Goal: Task Accomplishment & Management: Use online tool/utility

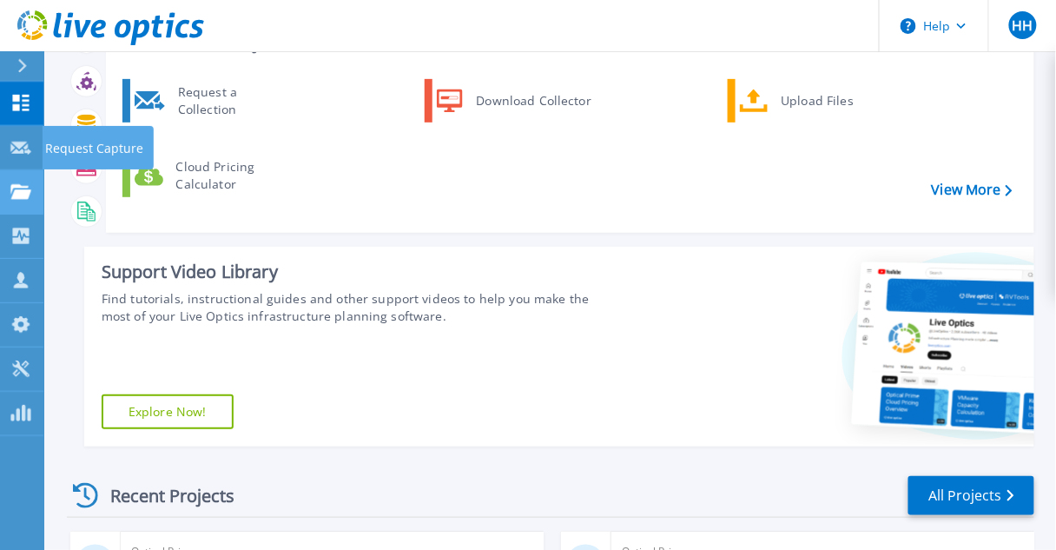
scroll to position [139, 0]
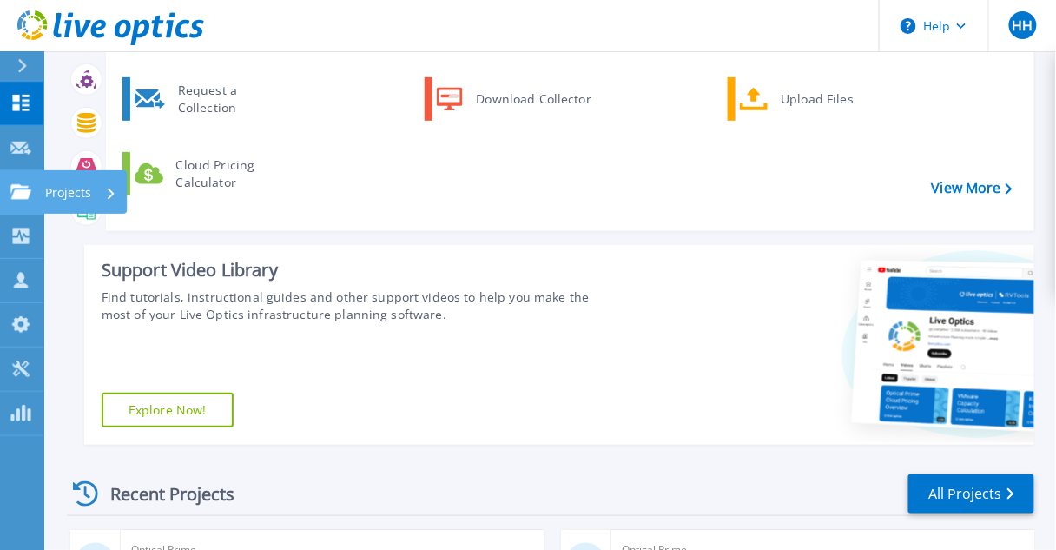
click at [32, 202] on link "Projects Projects" at bounding box center [21, 192] width 43 height 44
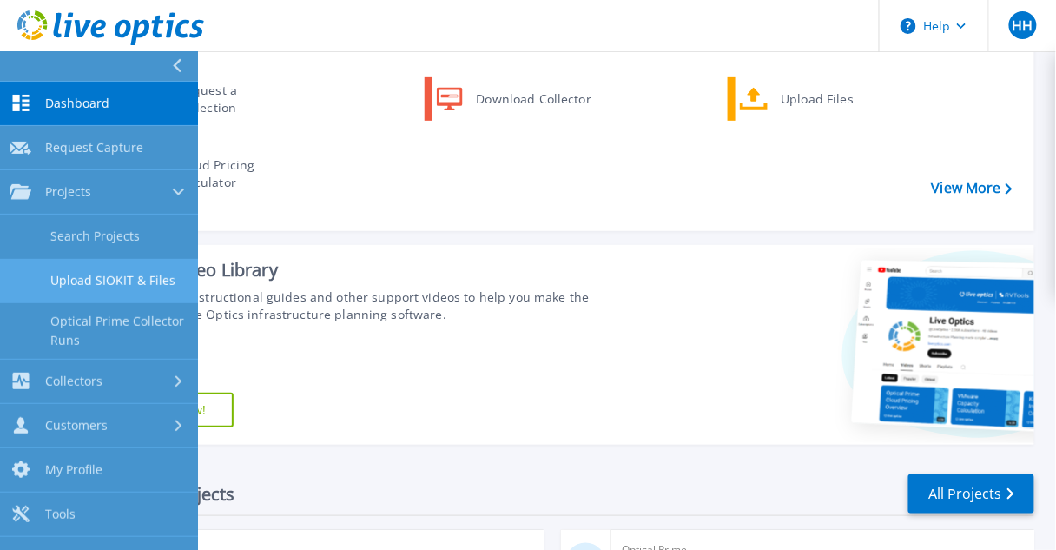
click at [89, 271] on link "Upload SIOKIT & Files" at bounding box center [99, 281] width 198 height 44
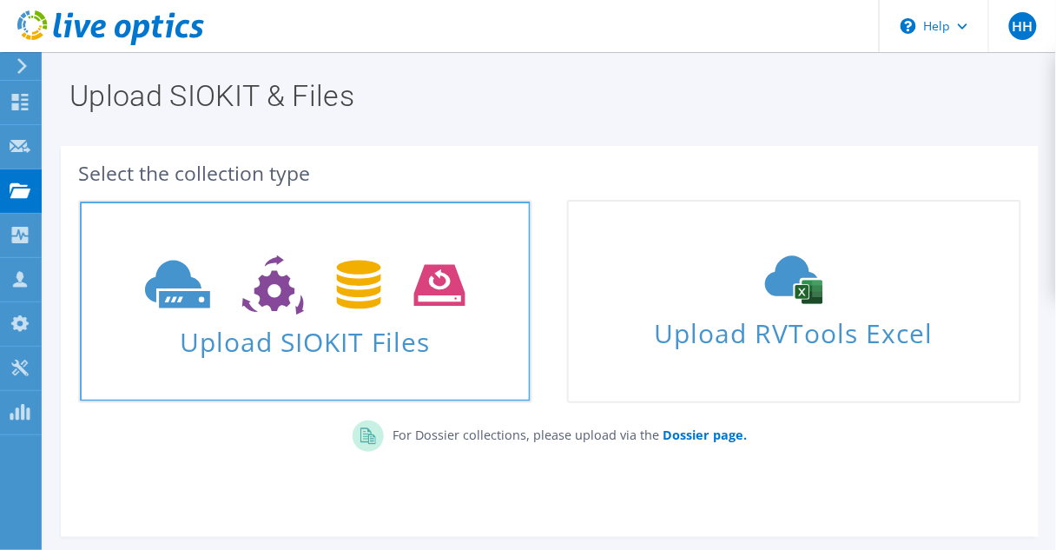
click at [424, 314] on span at bounding box center [305, 283] width 451 height 73
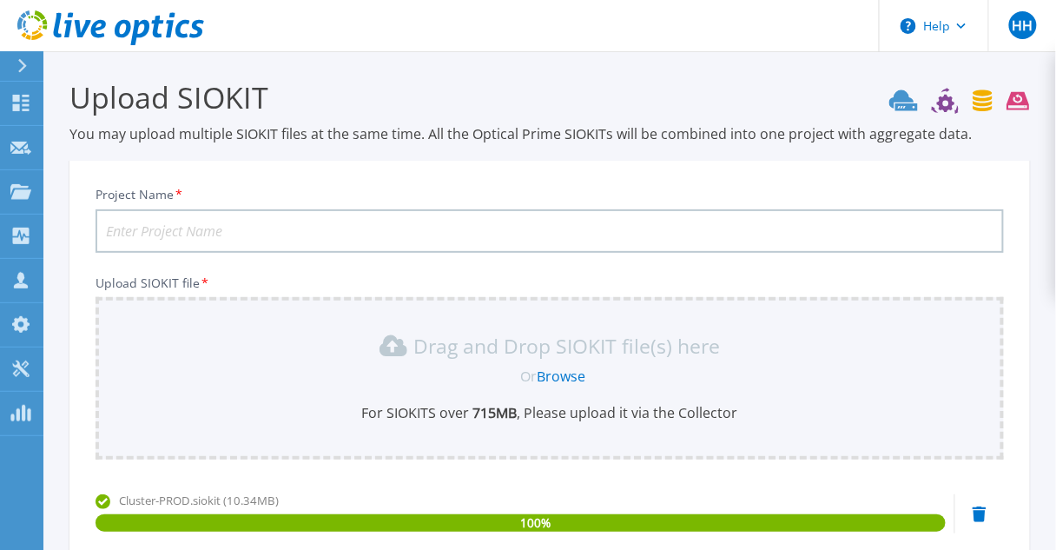
click at [189, 223] on input "Project Name *" at bounding box center [550, 230] width 909 height 43
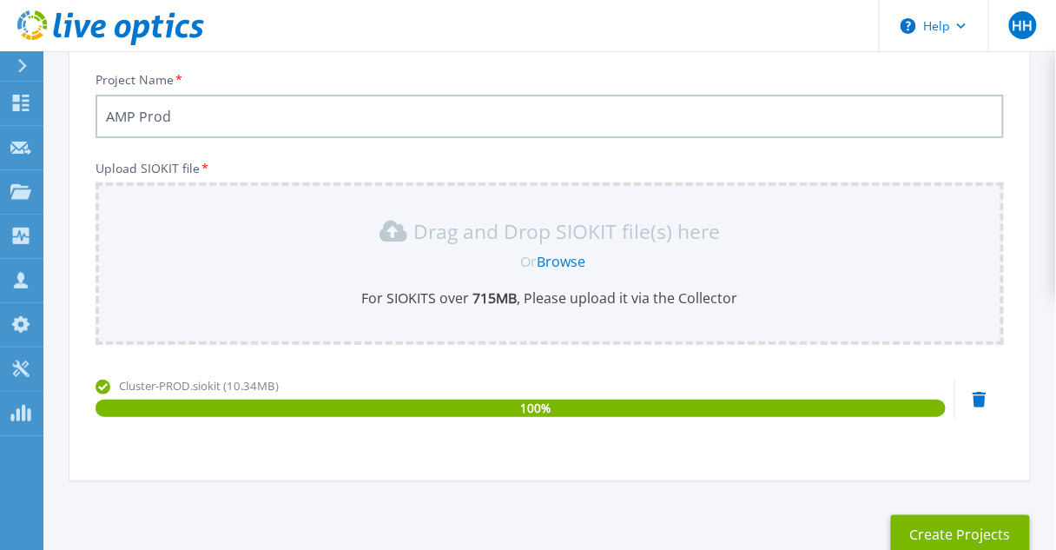
scroll to position [139, 0]
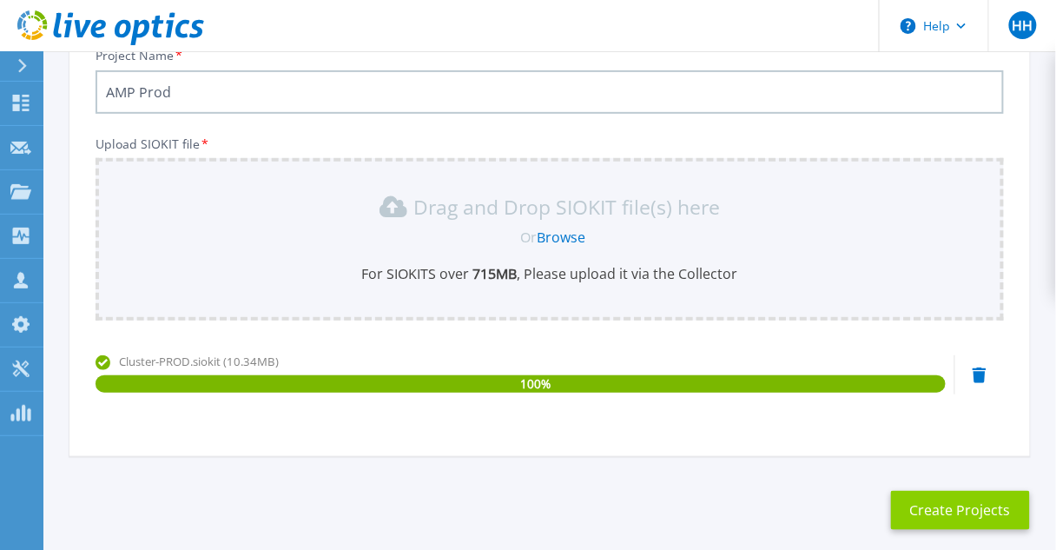
type input "AMP Prod"
click at [992, 514] on button "Create Projects" at bounding box center [960, 510] width 139 height 39
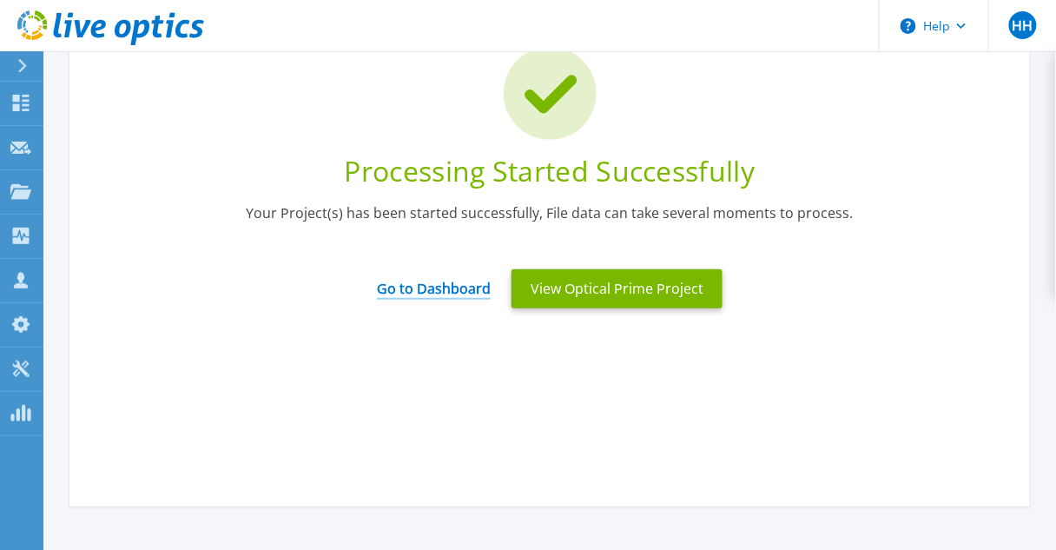
click at [467, 295] on link "Go to Dashboard" at bounding box center [434, 283] width 114 height 34
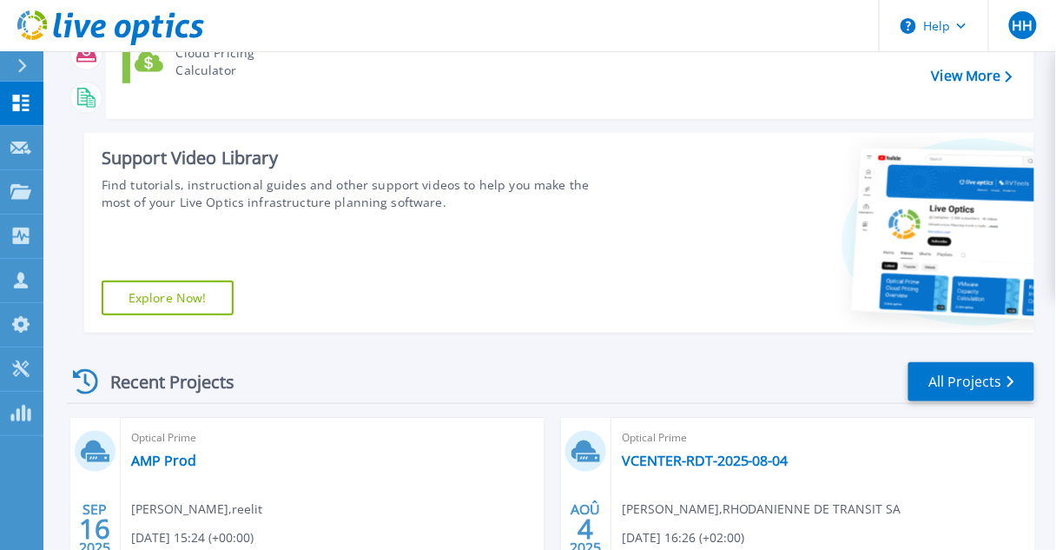
scroll to position [347, 0]
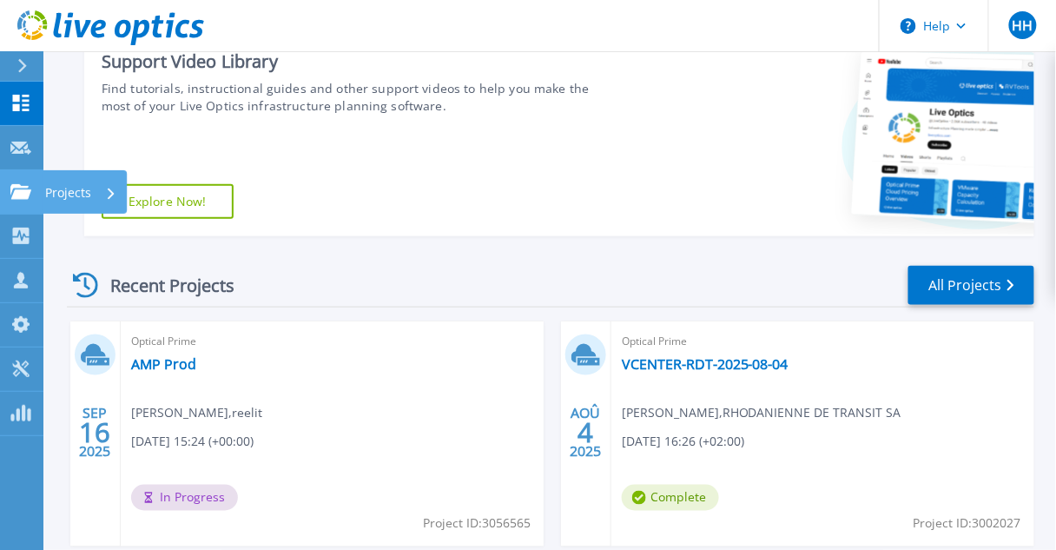
click at [30, 187] on icon at bounding box center [20, 191] width 21 height 15
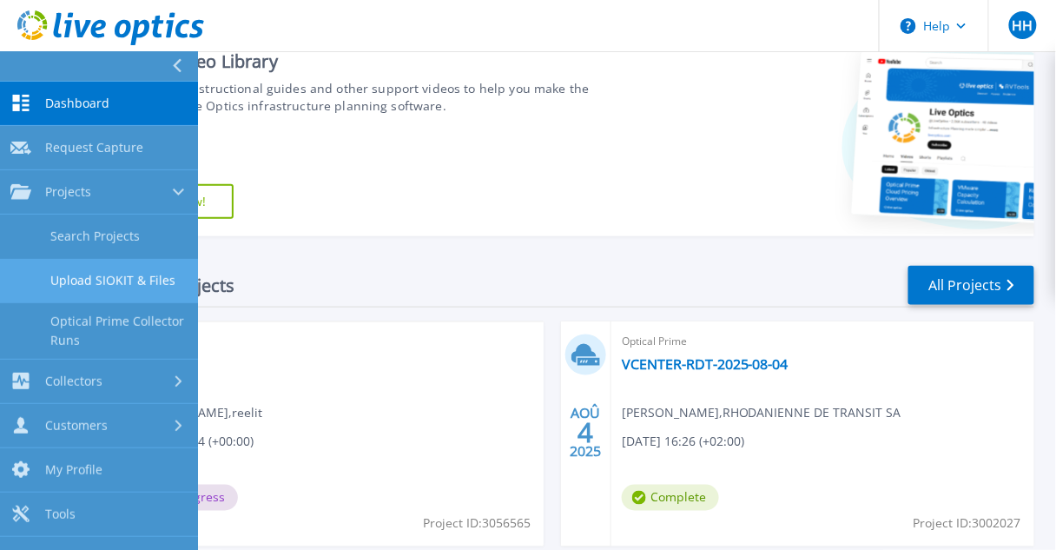
click at [79, 266] on link "Upload SIOKIT & Files" at bounding box center [99, 281] width 198 height 44
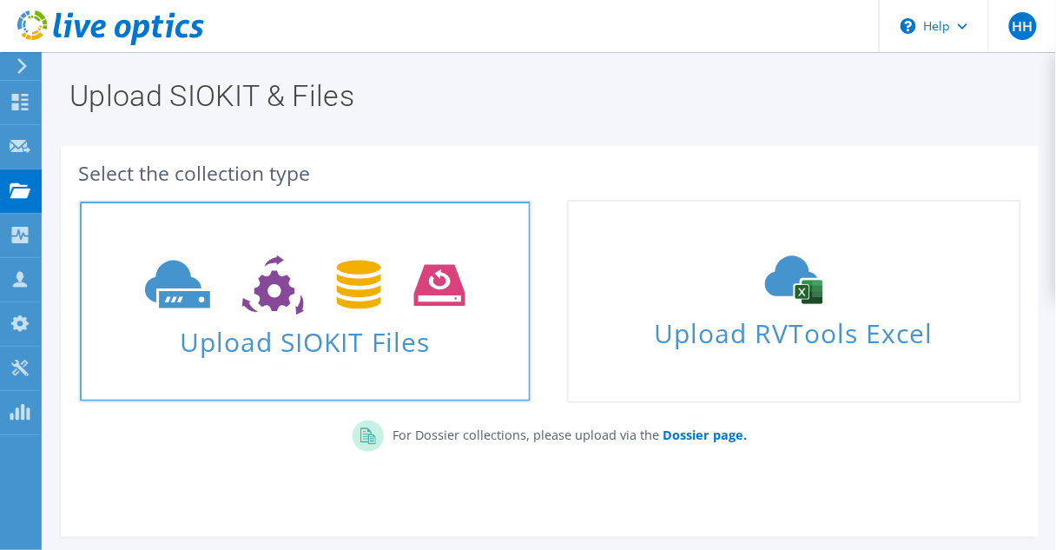
click at [308, 253] on span at bounding box center [305, 283] width 451 height 73
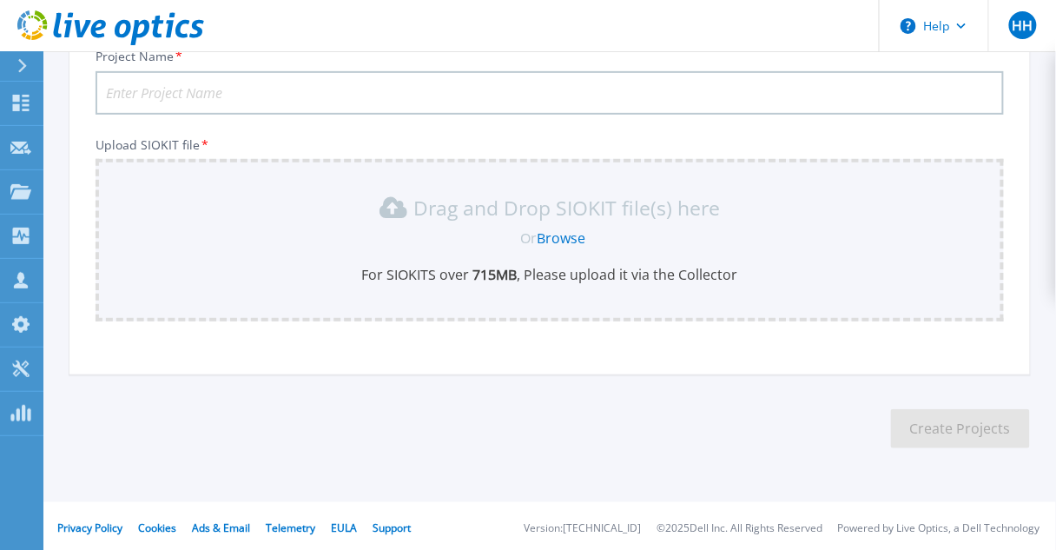
scroll to position [142, 0]
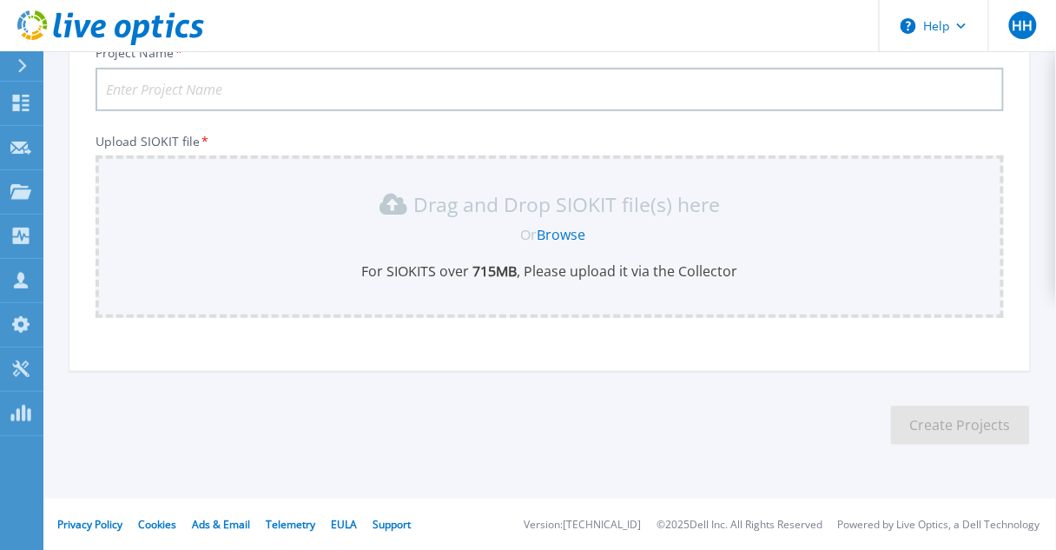
click at [240, 114] on div "Project Name * Upload SIOKIT file * Drag and Drop SIOKIT file(s) here Or Browse…" at bounding box center [549, 200] width 961 height 340
click at [236, 89] on input "Project Name *" at bounding box center [550, 89] width 909 height 43
type input "AMP Admin1"
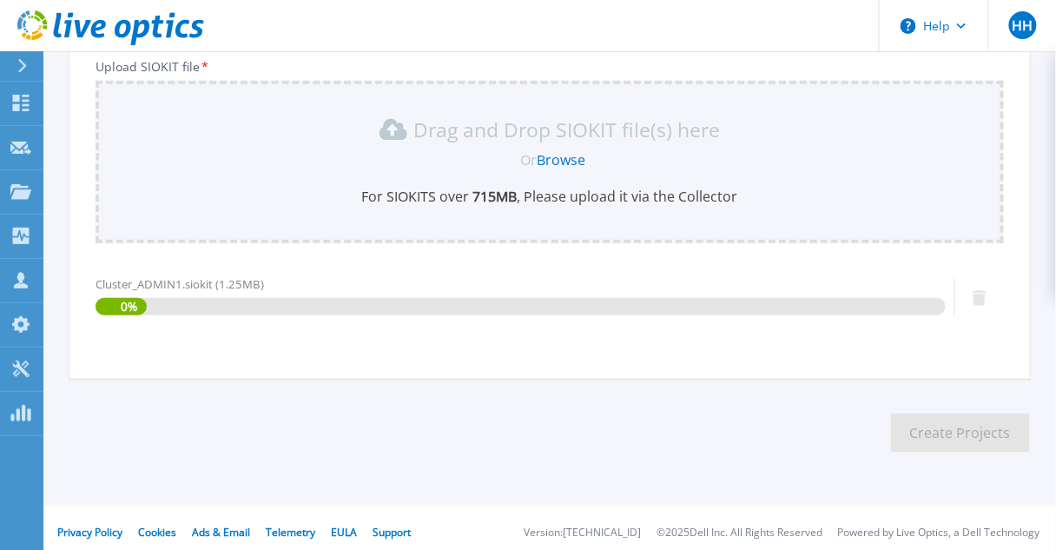
scroll to position [223, 0]
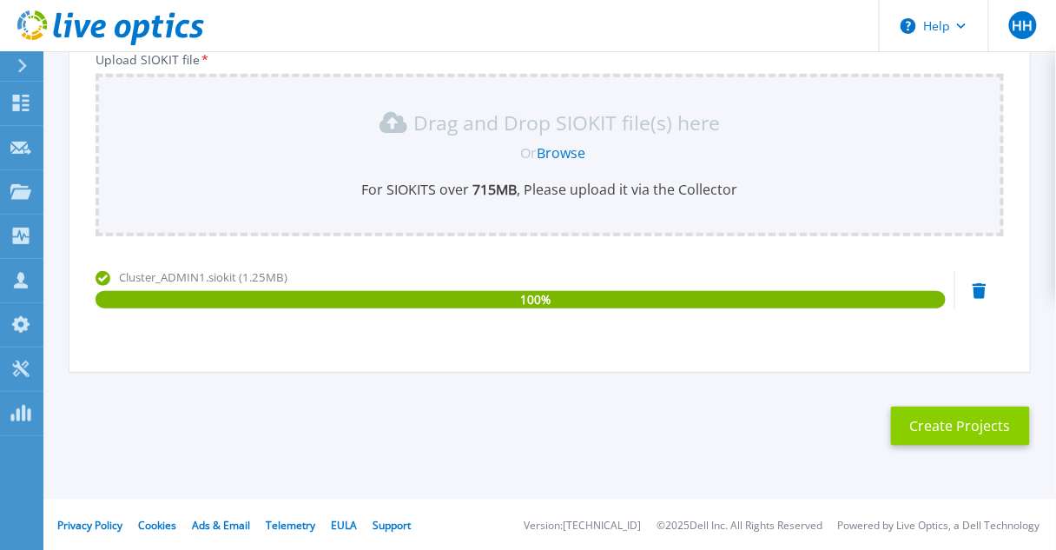
click at [929, 426] on button "Create Projects" at bounding box center [960, 425] width 139 height 39
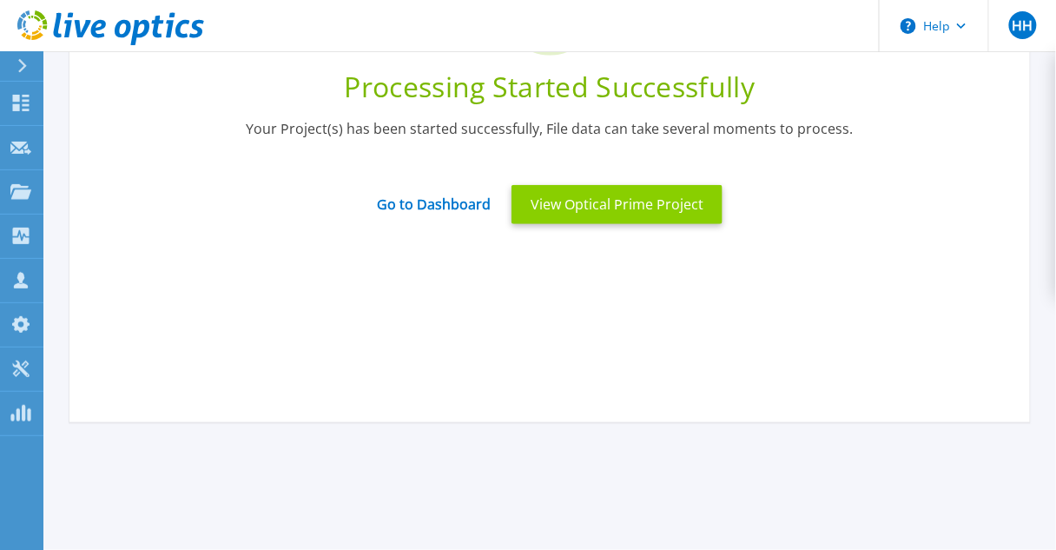
click at [554, 203] on button "View Optical Prime Project" at bounding box center [617, 204] width 211 height 39
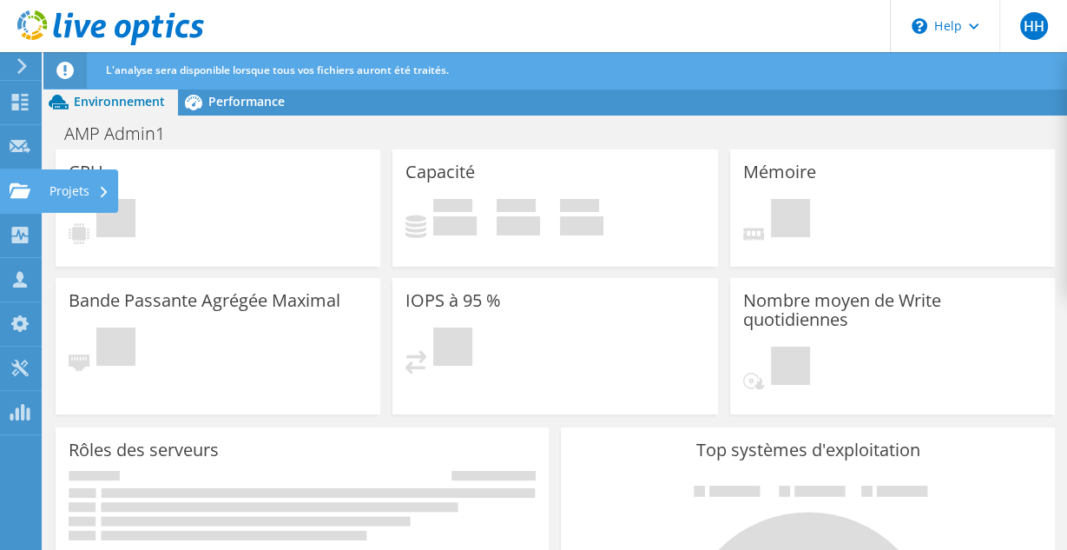
click at [67, 195] on div "Projets" at bounding box center [79, 190] width 77 height 43
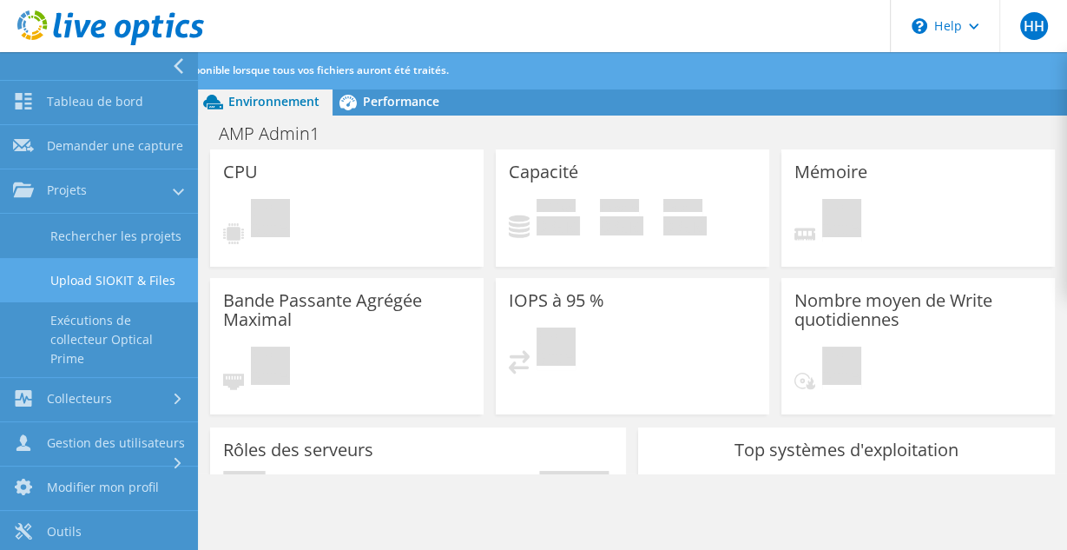
click at [146, 283] on link "Upload SIOKIT & Files" at bounding box center [99, 280] width 198 height 44
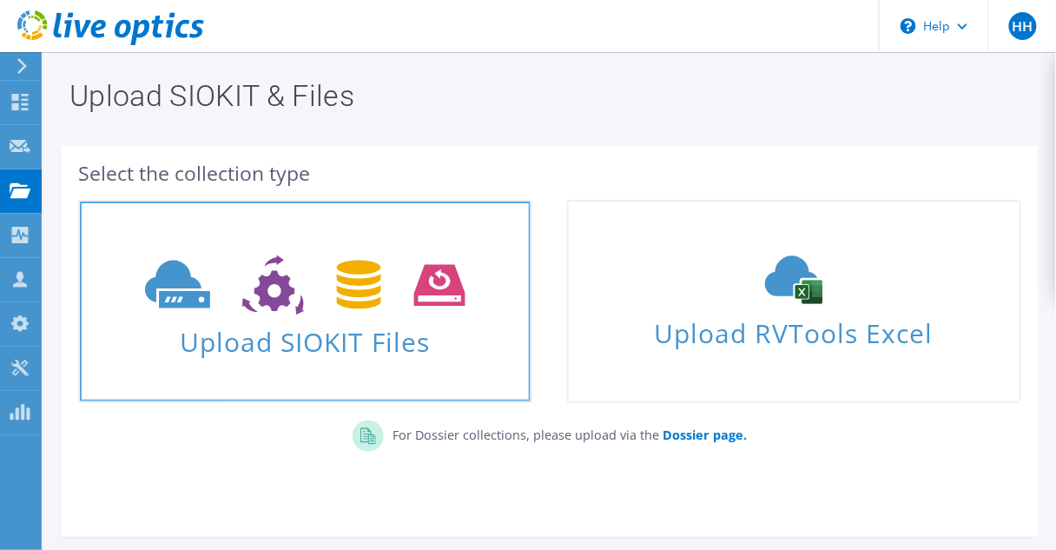
click at [282, 277] on use at bounding box center [305, 285] width 320 height 60
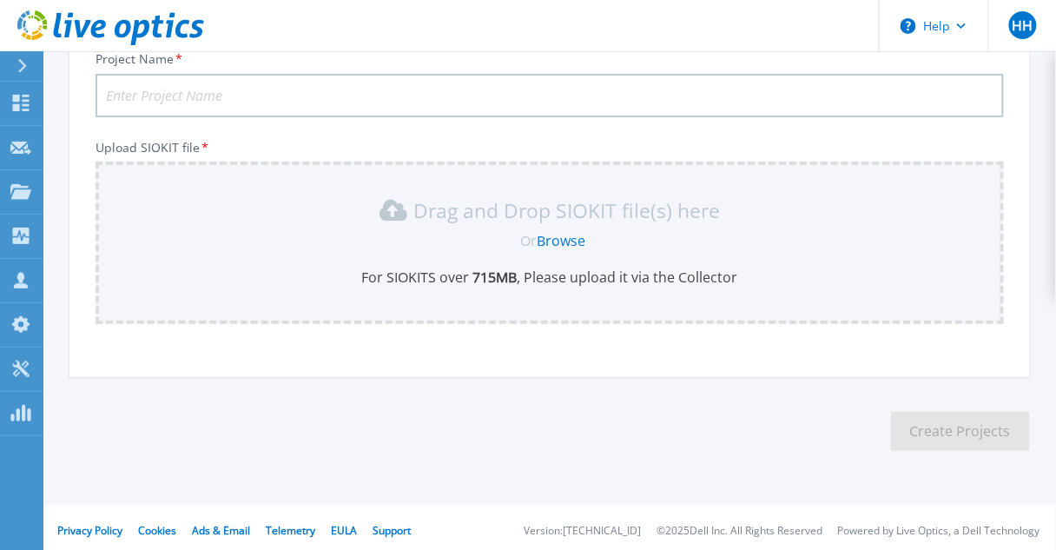
scroll to position [142, 0]
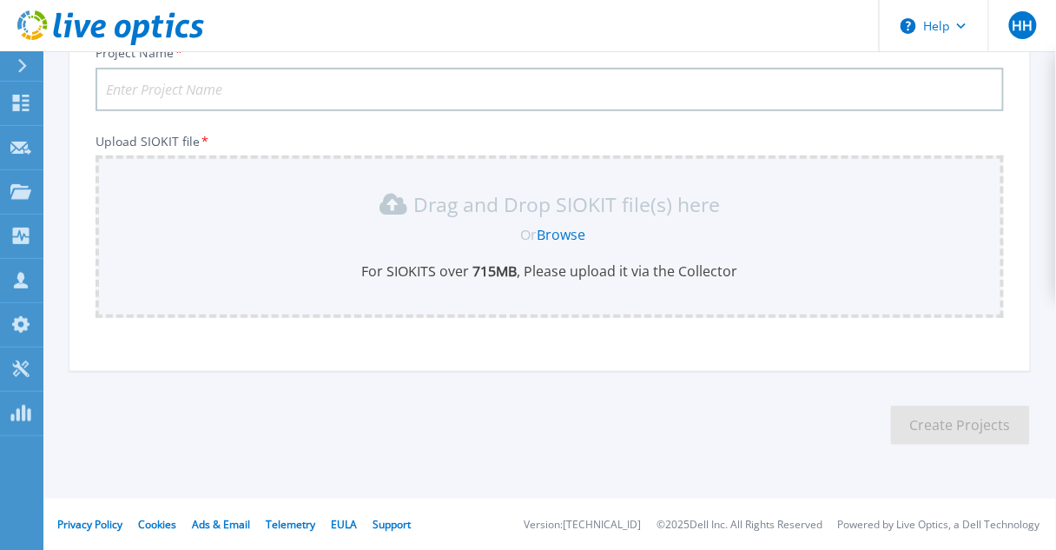
drag, startPoint x: 206, startPoint y: 83, endPoint x: 219, endPoint y: 83, distance: 13.1
click at [206, 83] on input "Project Name *" at bounding box center [550, 89] width 909 height 43
type input "AMP Appli3"
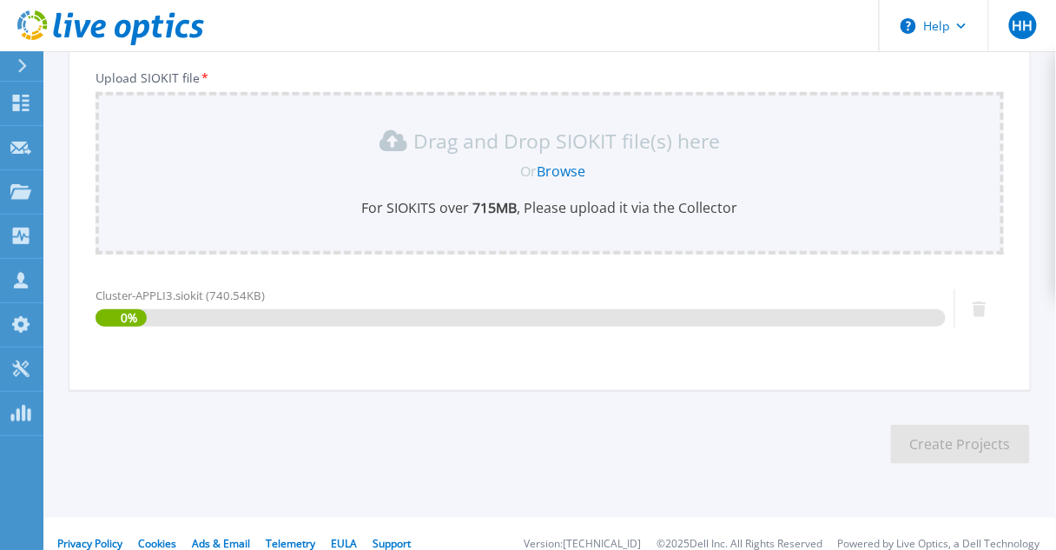
scroll to position [223, 0]
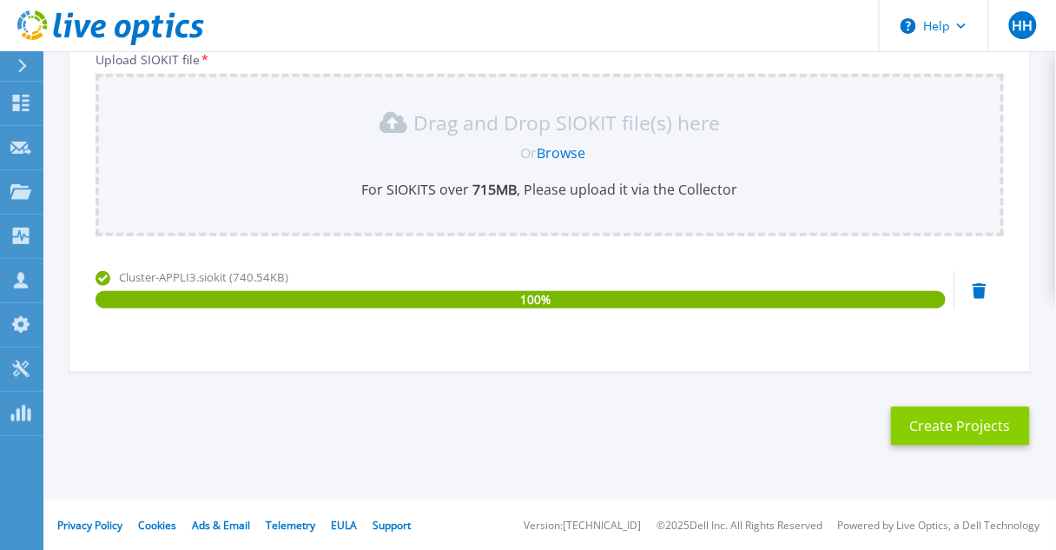
click at [965, 427] on button "Create Projects" at bounding box center [960, 425] width 139 height 39
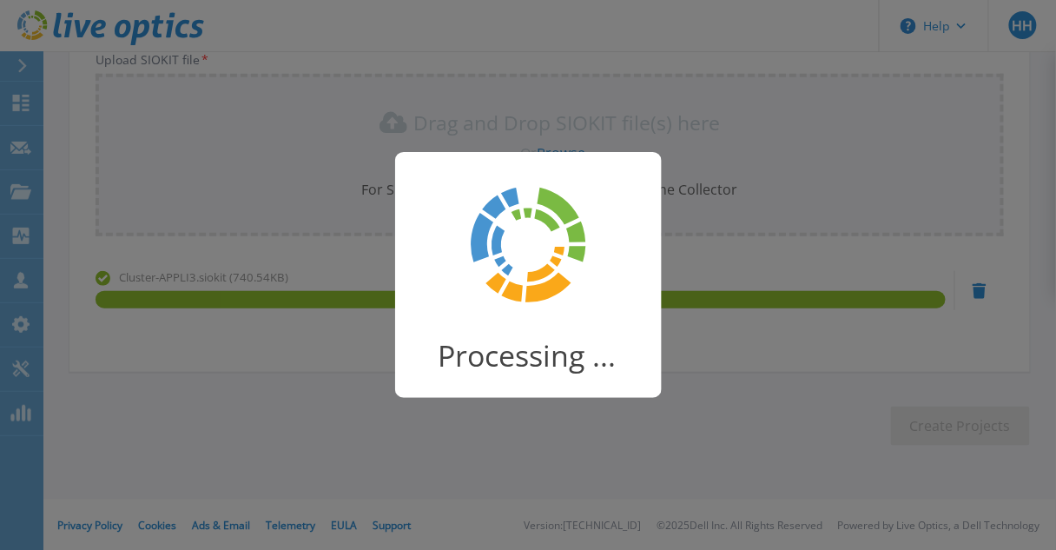
scroll to position [84, 0]
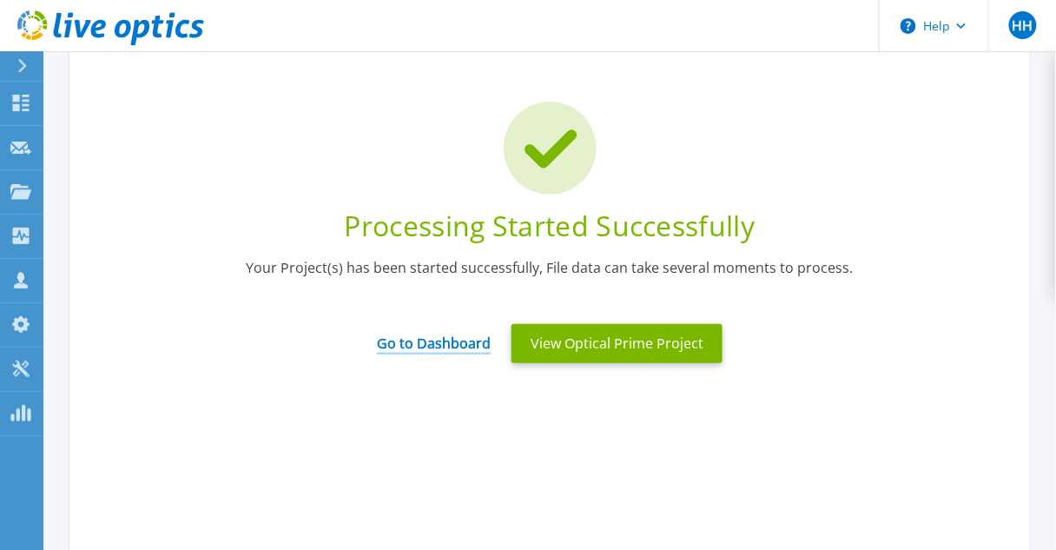
click at [433, 348] on link "Go to Dashboard" at bounding box center [434, 337] width 114 height 34
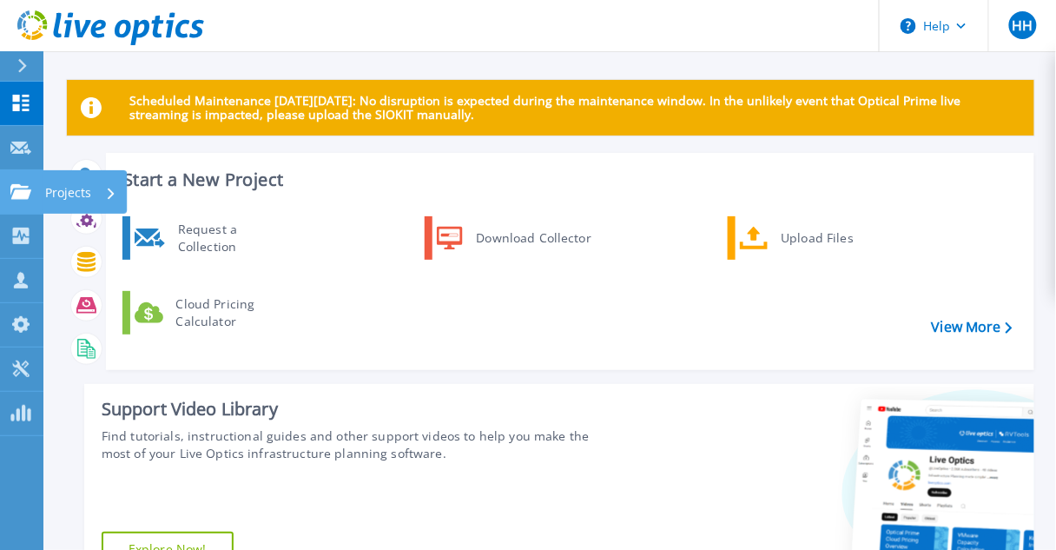
click at [36, 192] on link "Projects Projects" at bounding box center [21, 192] width 43 height 44
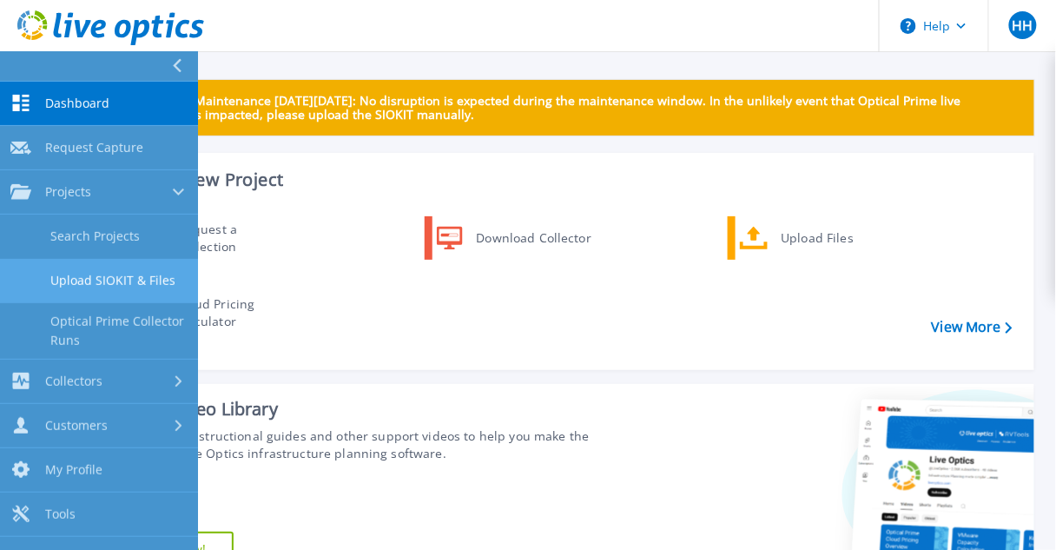
drag, startPoint x: 80, startPoint y: 284, endPoint x: 92, endPoint y: 287, distance: 12.4
click at [80, 284] on link "Upload SIOKIT & Files" at bounding box center [99, 281] width 198 height 44
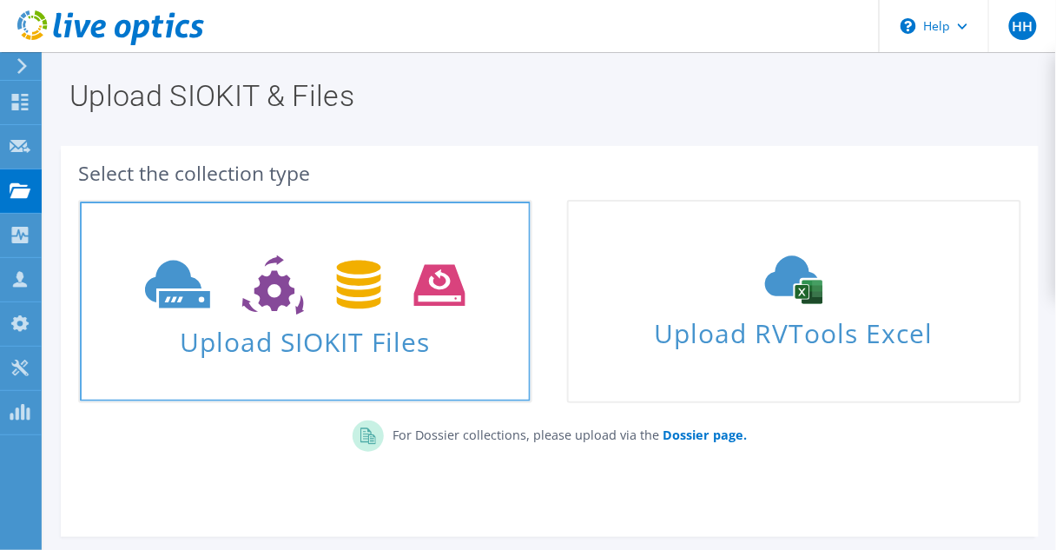
click at [236, 240] on link "Upload SIOKIT Files" at bounding box center [305, 301] width 454 height 203
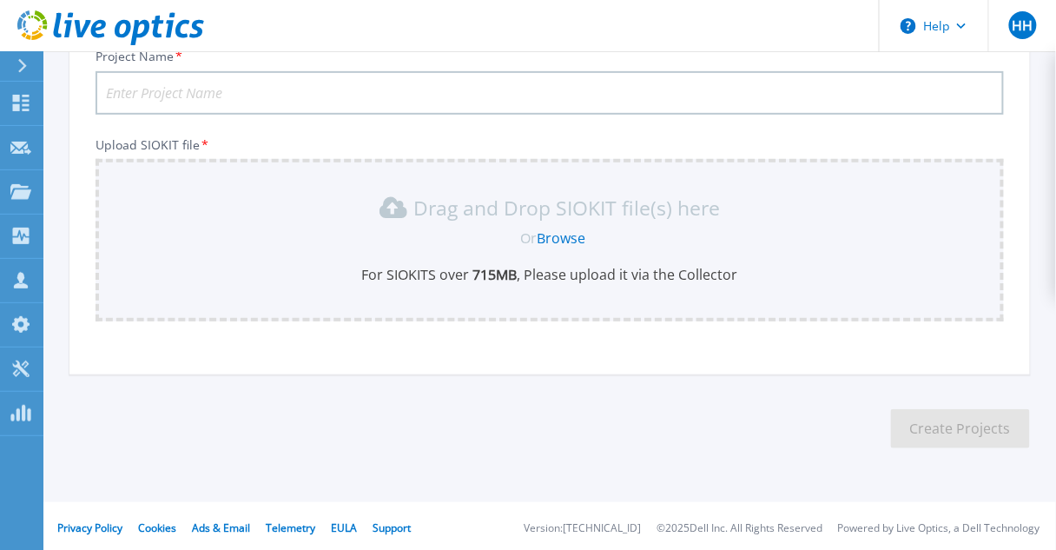
scroll to position [142, 0]
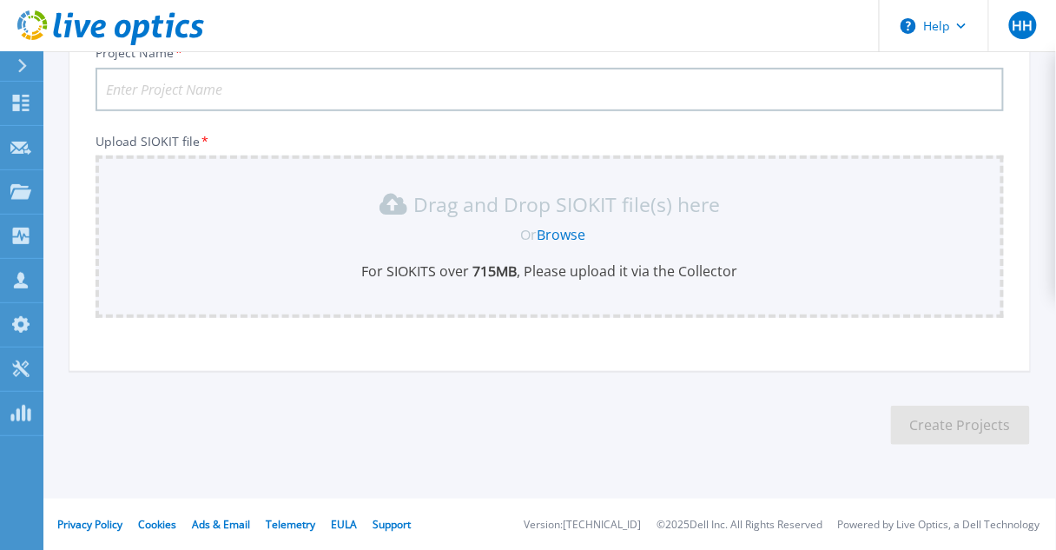
click at [142, 87] on input "Project Name *" at bounding box center [550, 89] width 909 height 43
type input "AMP Quorum"
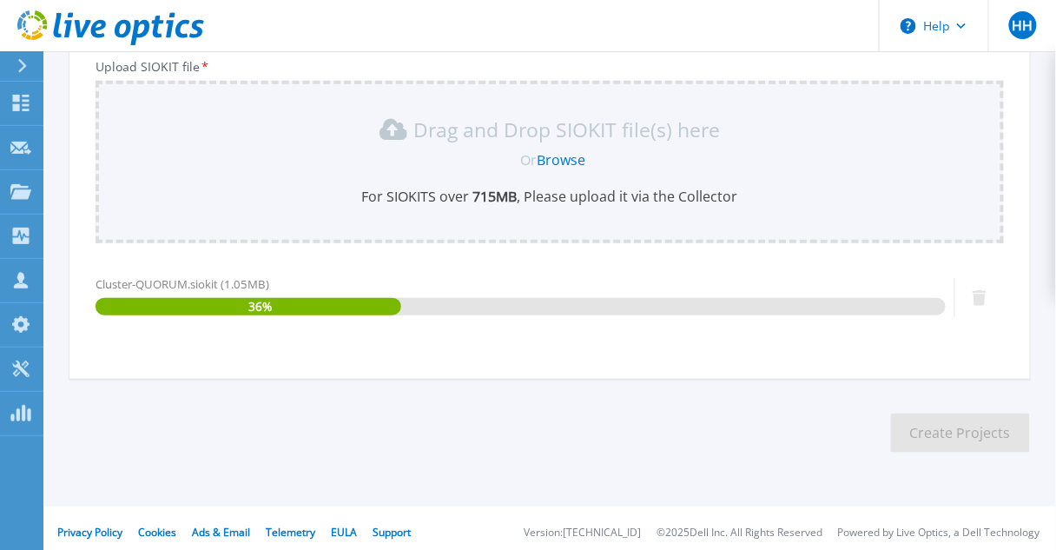
scroll to position [223, 0]
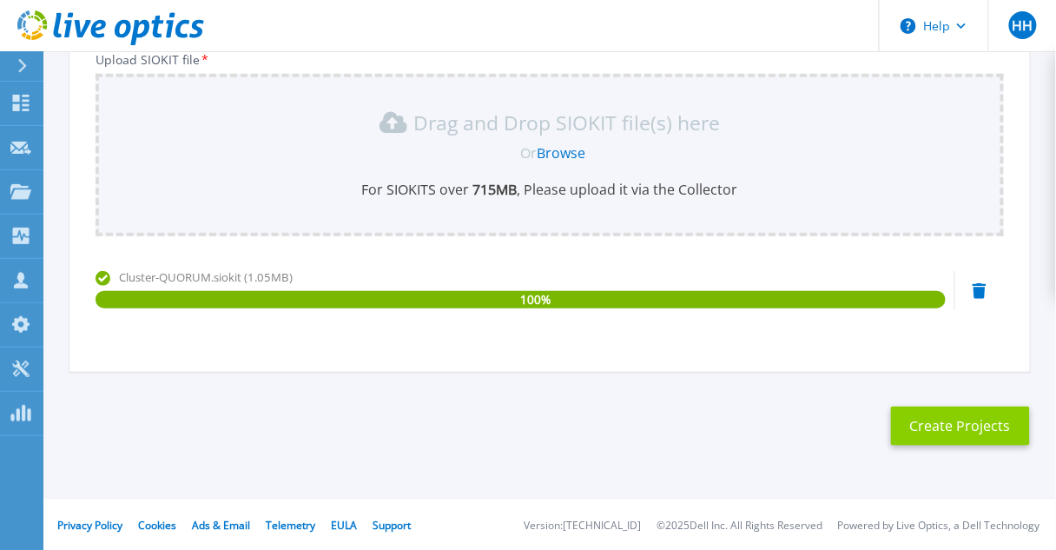
click at [943, 435] on button "Create Projects" at bounding box center [960, 425] width 139 height 39
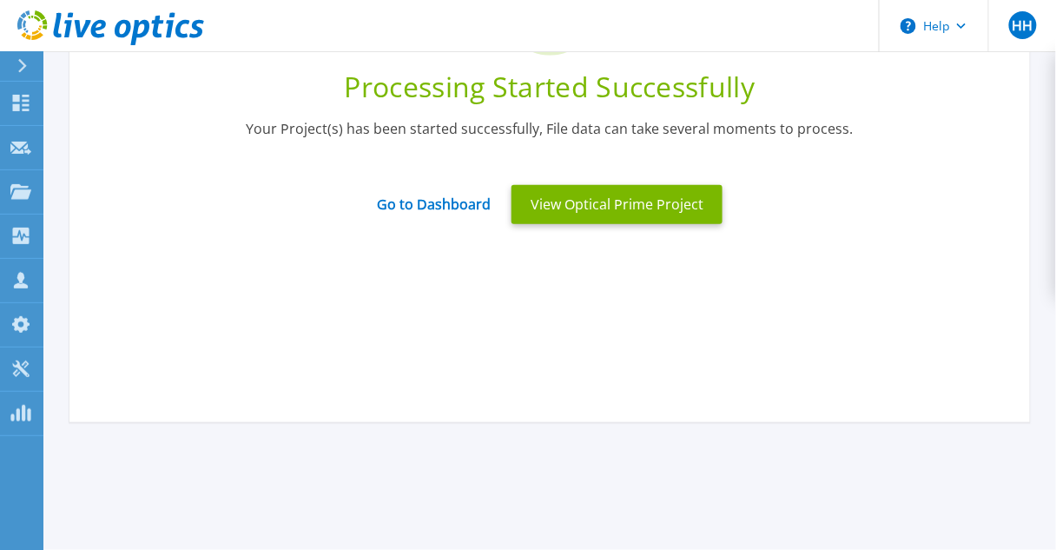
click at [95, 42] on icon at bounding box center [110, 28] width 187 height 36
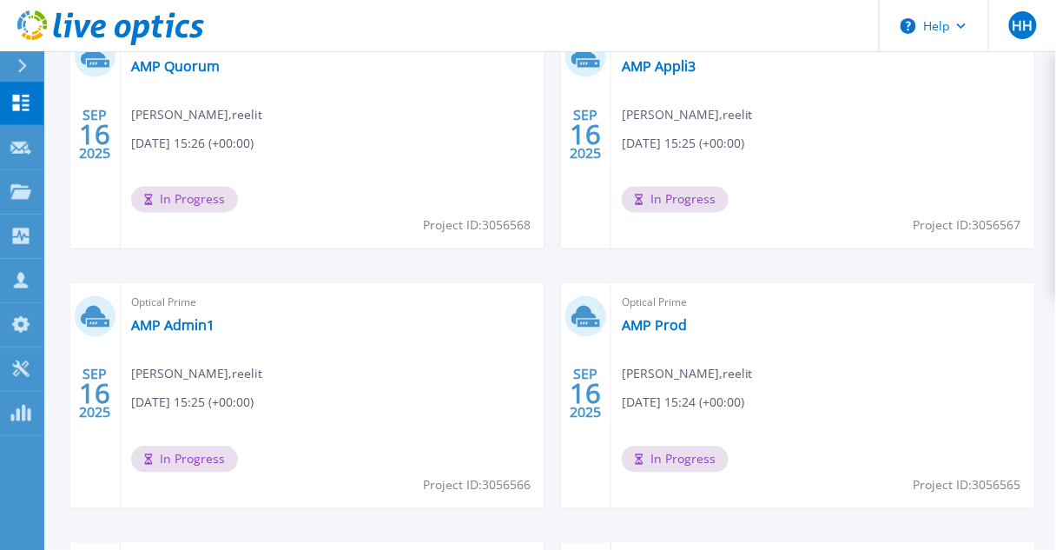
scroll to position [556, 0]
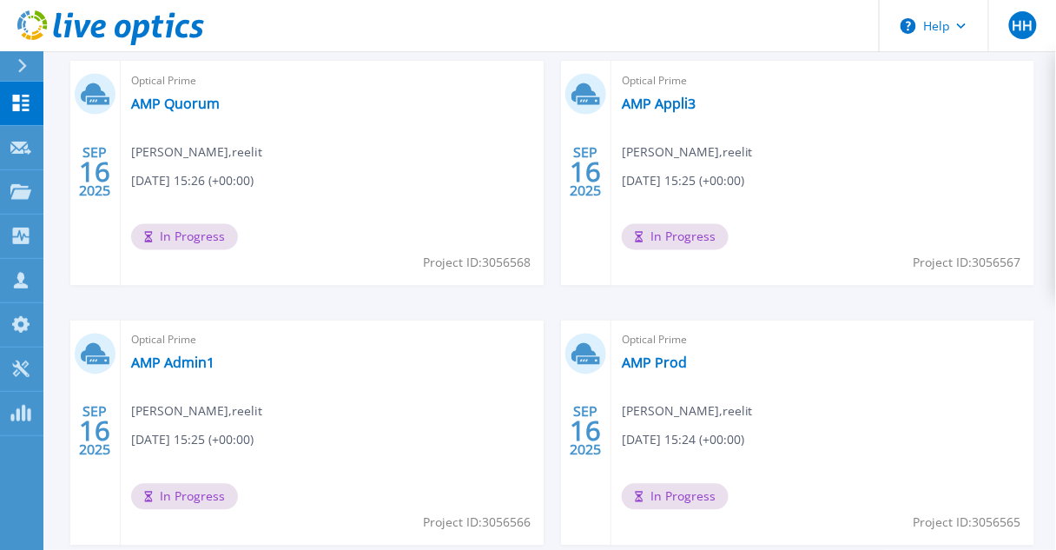
scroll to position [764, 0]
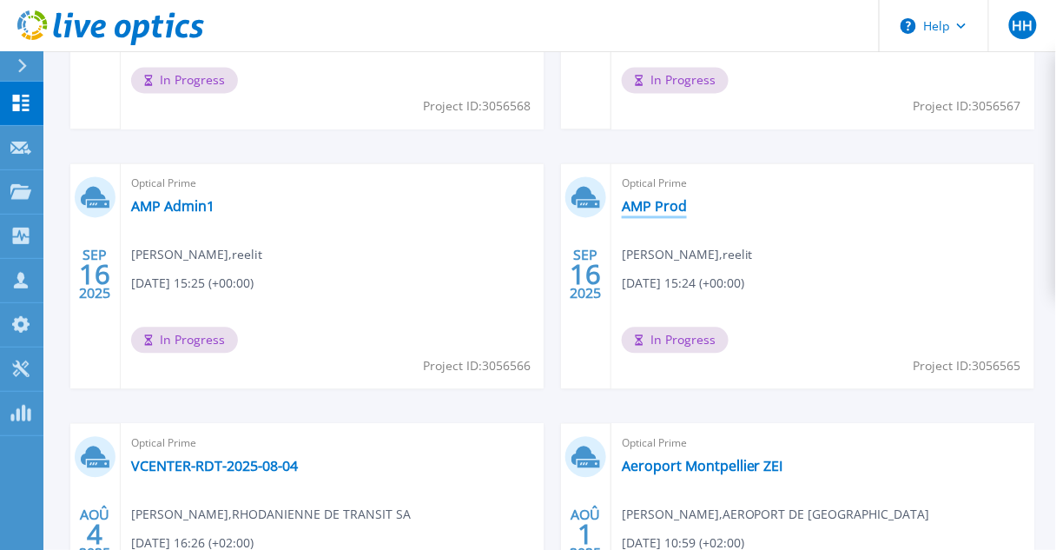
click at [635, 200] on link "AMP Prod" at bounding box center [654, 206] width 65 height 17
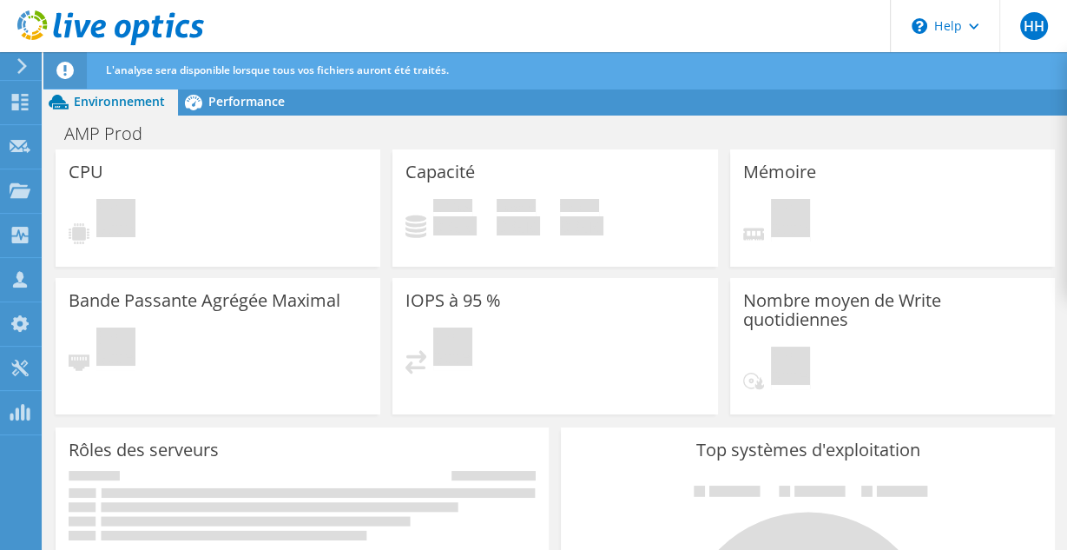
click at [83, 36] on icon at bounding box center [110, 28] width 187 height 36
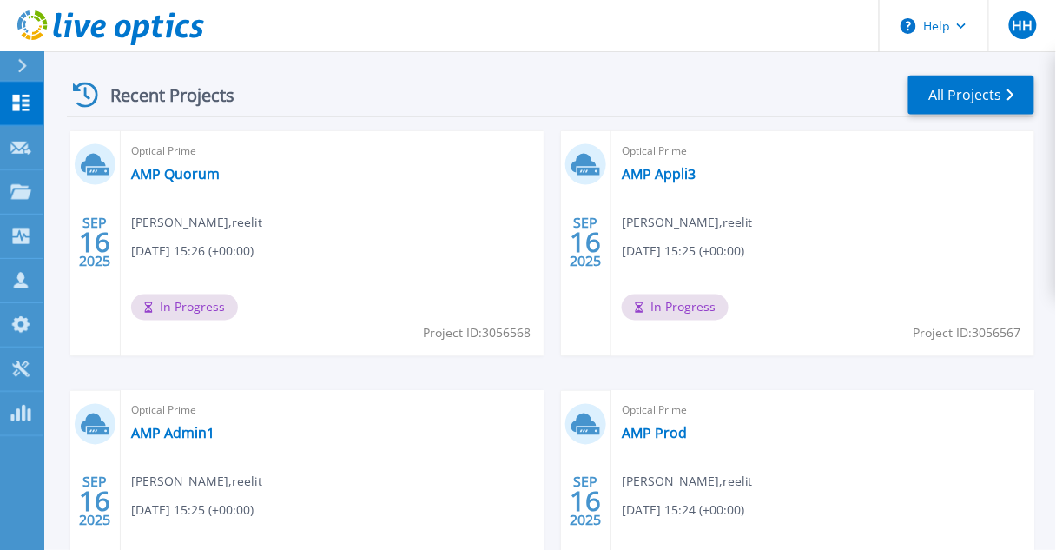
scroll to position [764, 0]
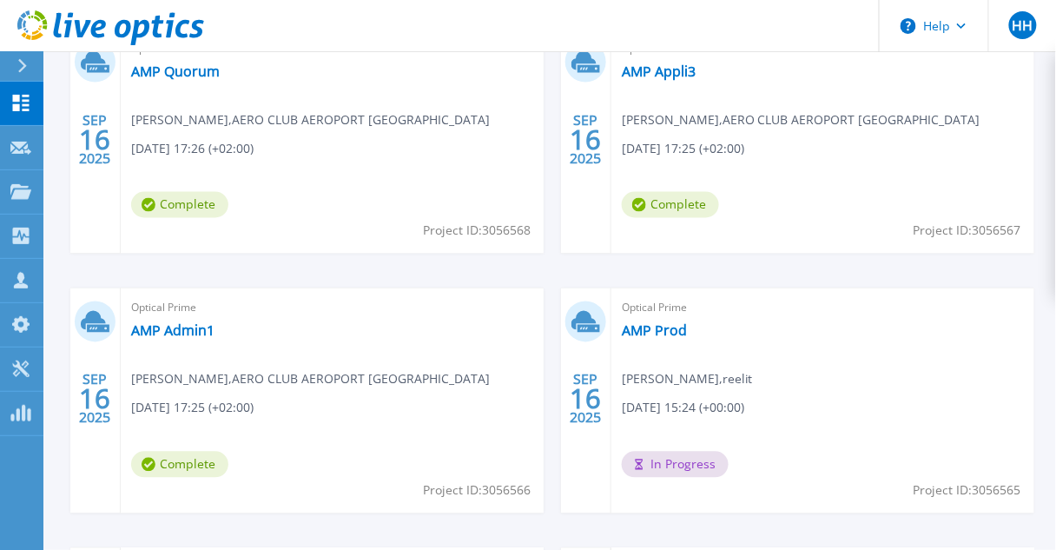
scroll to position [616, 0]
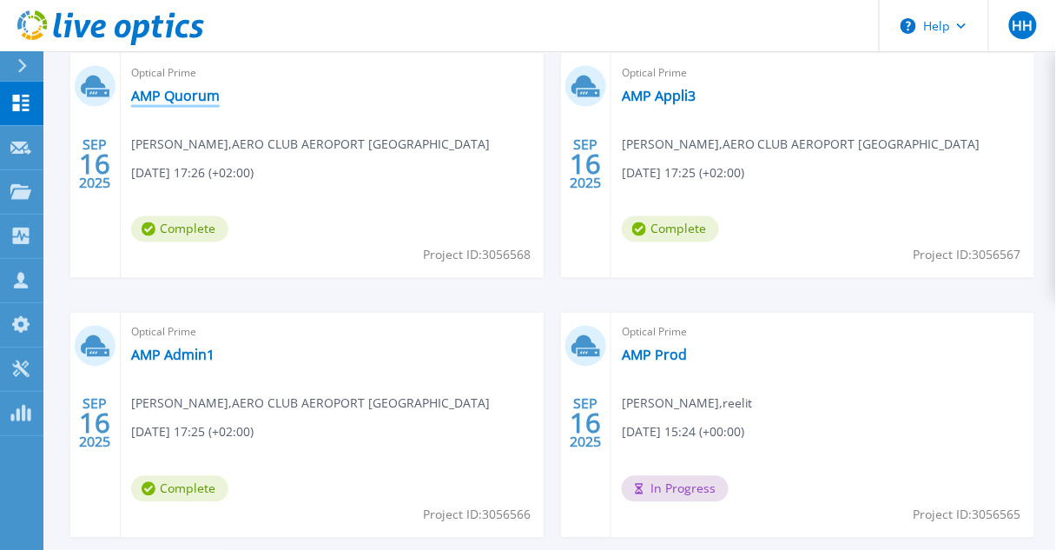
drag, startPoint x: 164, startPoint y: 96, endPoint x: 159, endPoint y: 105, distance: 10.1
click at [164, 96] on link "AMP Quorum" at bounding box center [175, 95] width 89 height 17
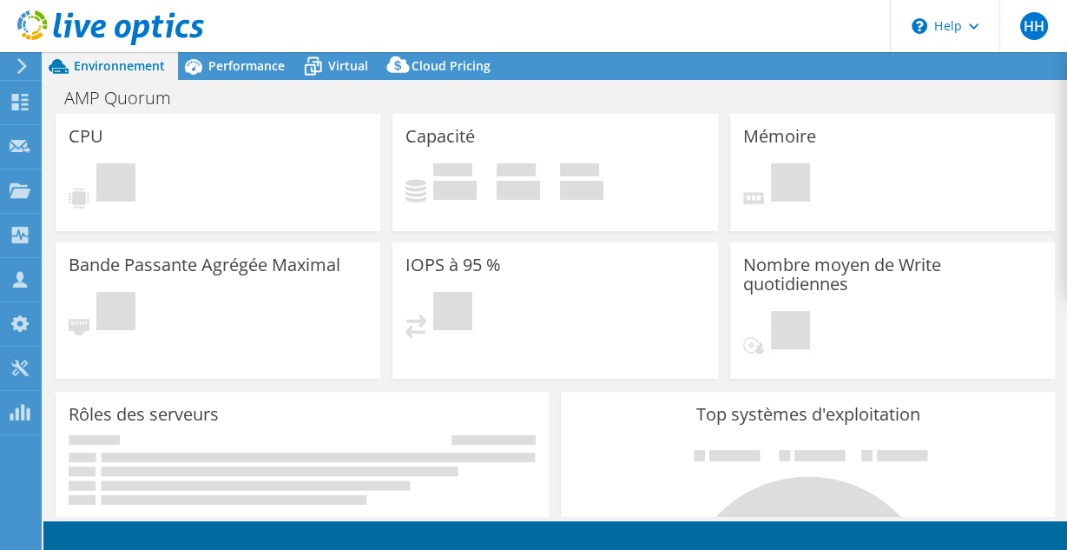
select select "USD"
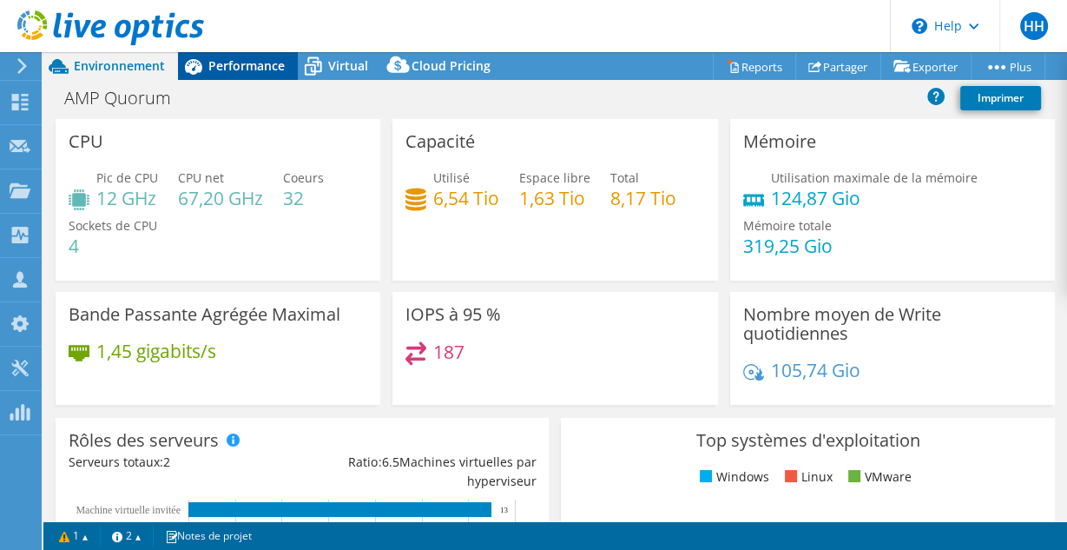
click at [241, 60] on span "Performance" at bounding box center [246, 65] width 76 height 17
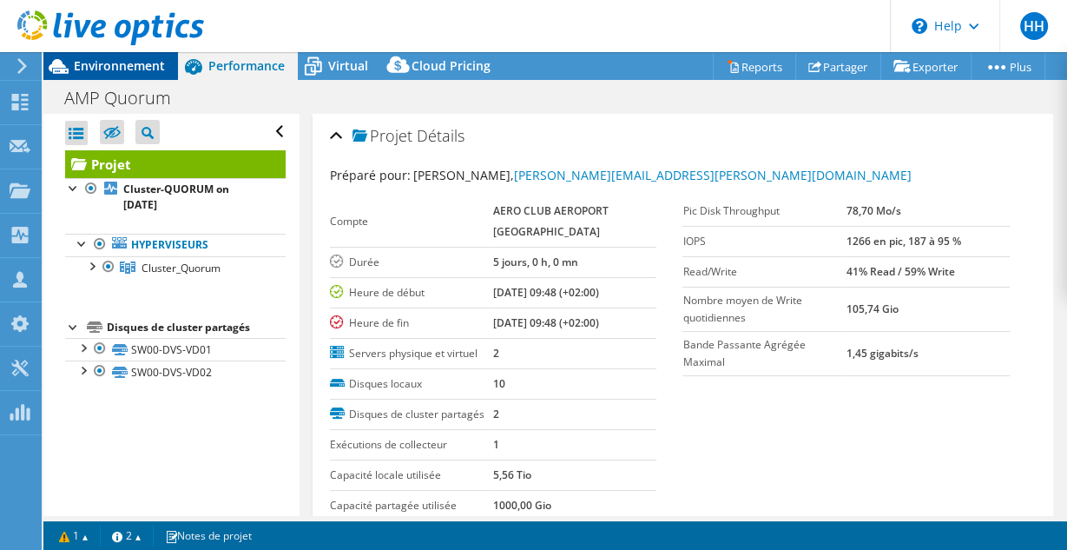
click at [118, 78] on div "Environnement" at bounding box center [110, 66] width 135 height 28
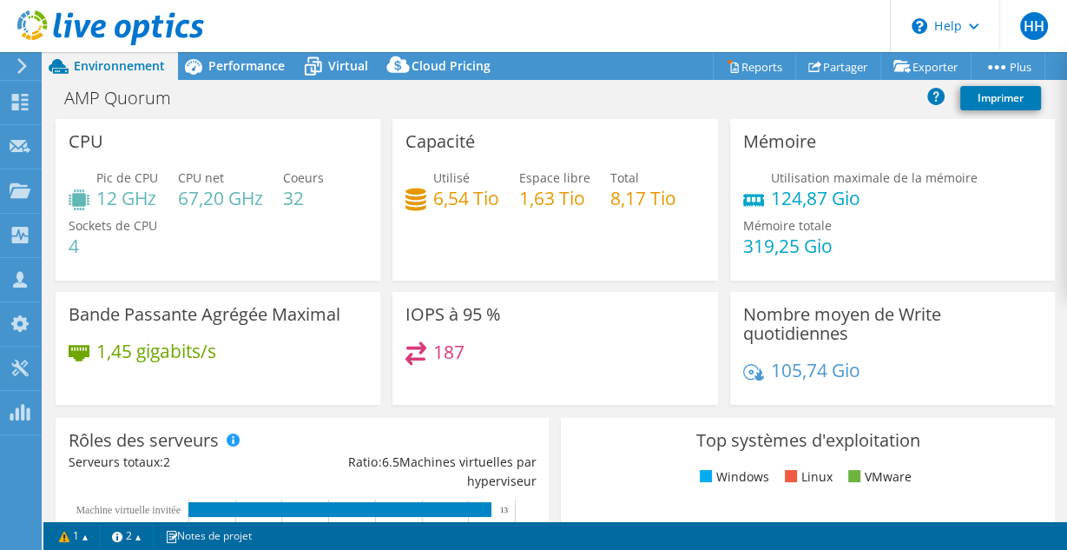
click at [136, 32] on use at bounding box center [110, 27] width 187 height 35
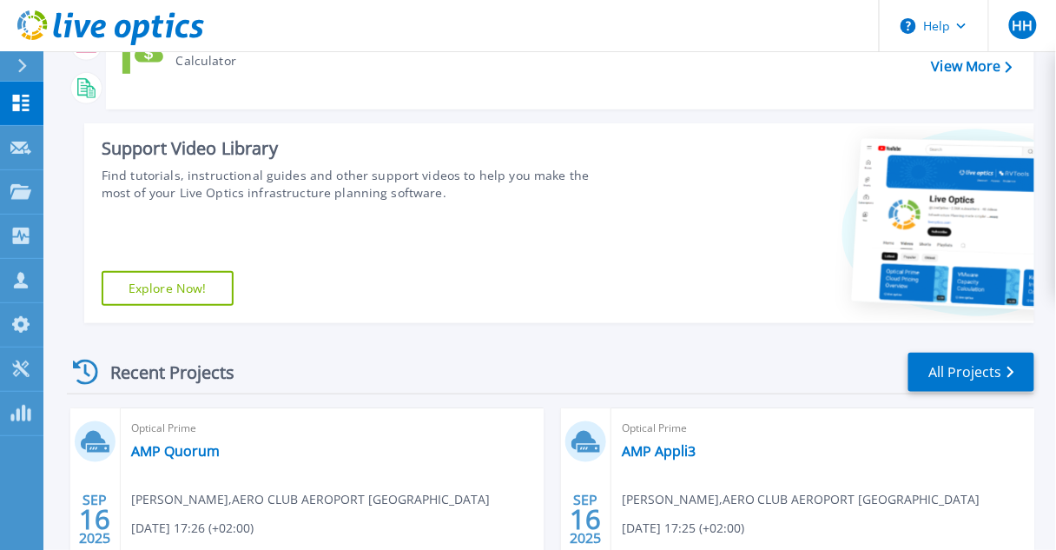
scroll to position [417, 0]
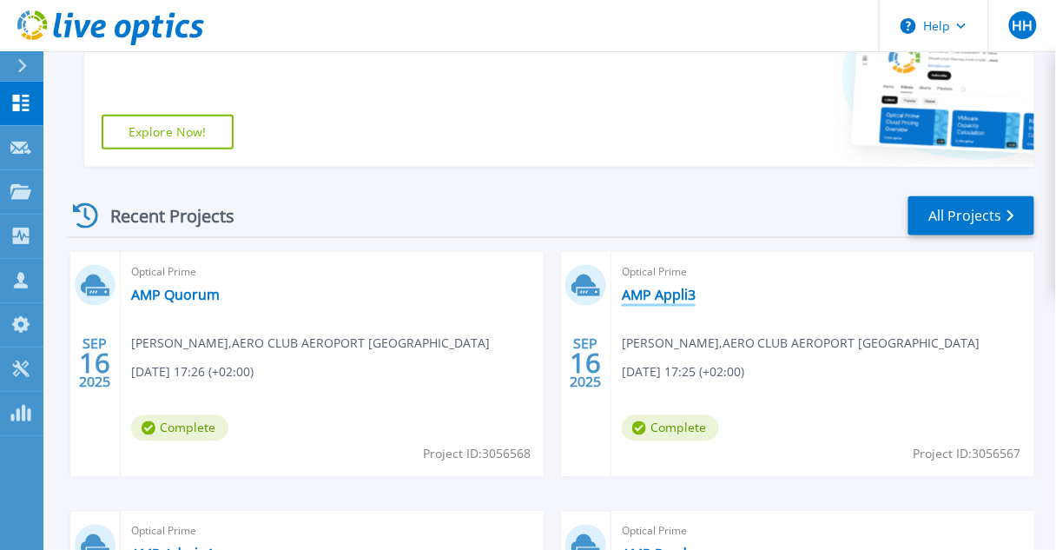
click at [660, 287] on link "AMP Appli3" at bounding box center [659, 294] width 74 height 17
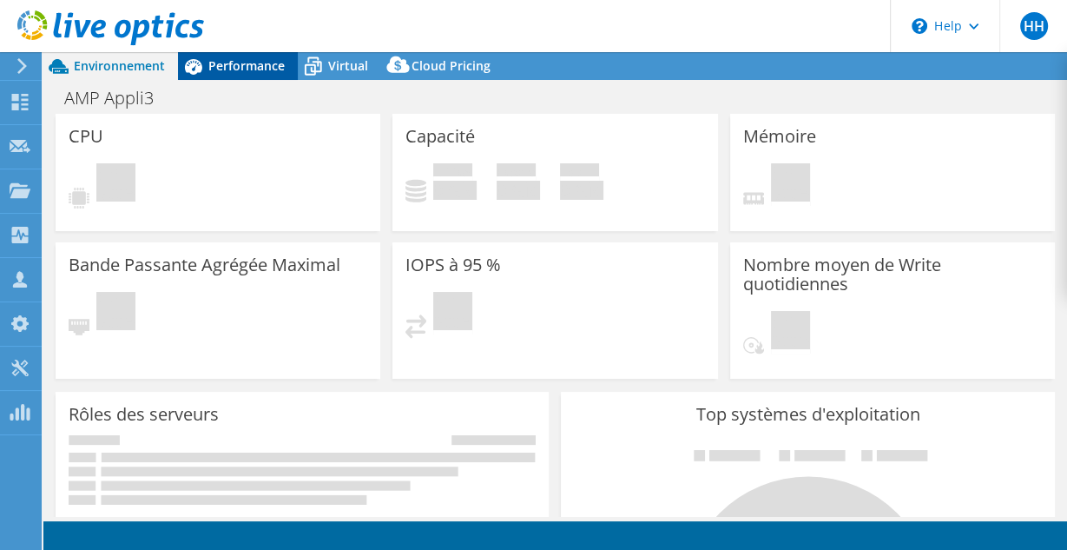
click at [285, 74] on div "Performance" at bounding box center [238, 66] width 120 height 28
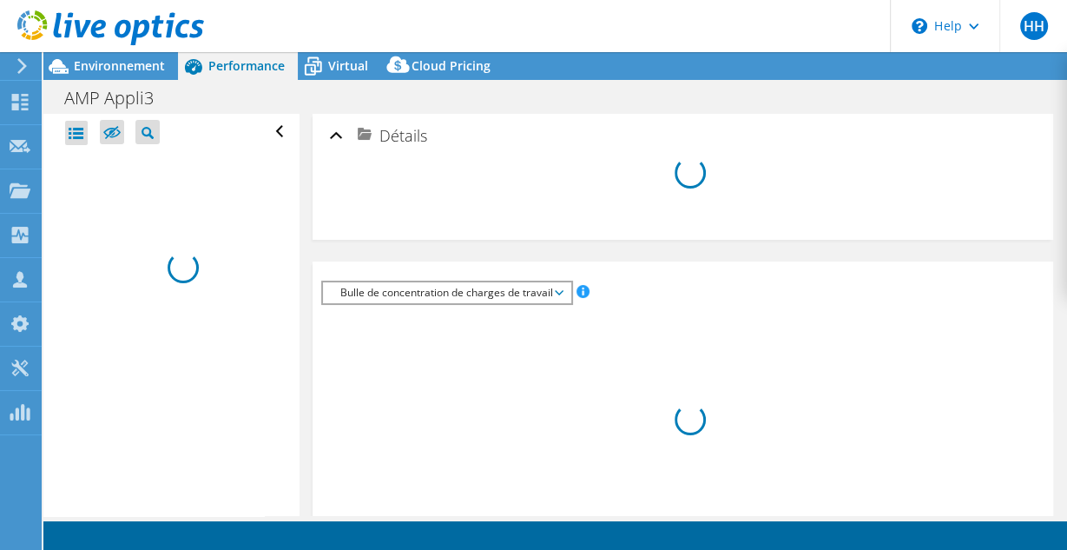
select select "USD"
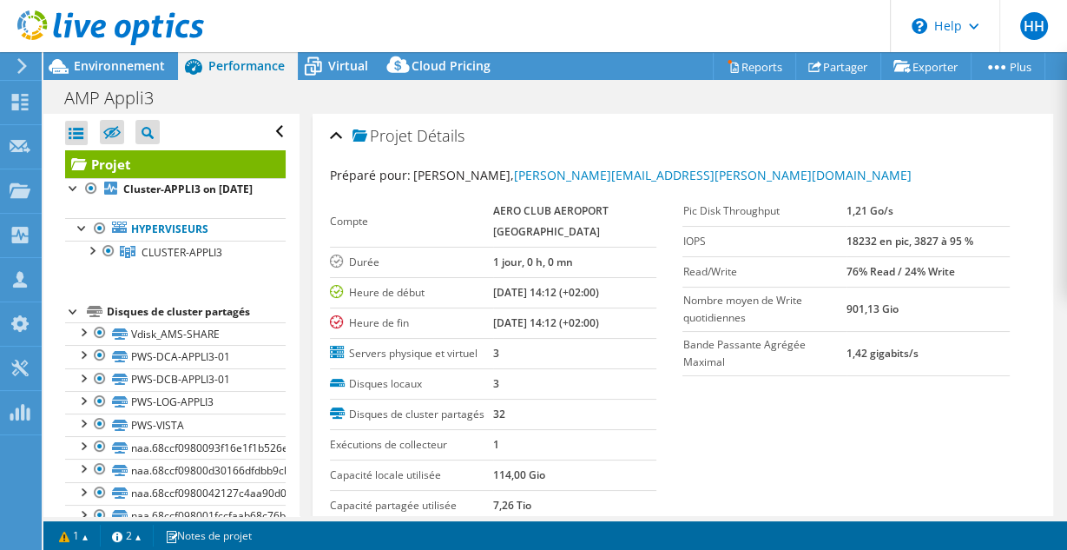
click at [136, 44] on icon at bounding box center [110, 28] width 187 height 36
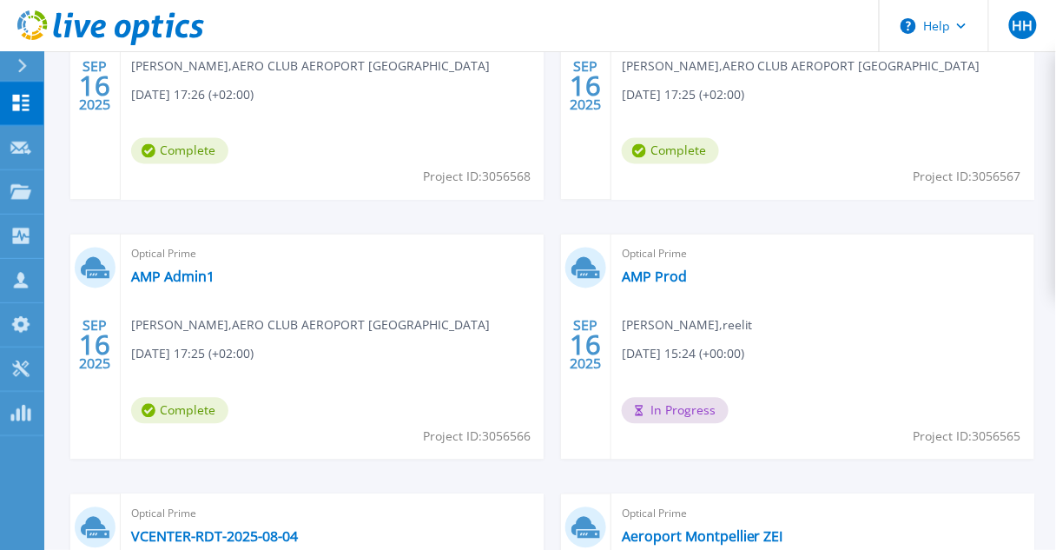
scroll to position [695, 0]
click at [203, 287] on div "Optical Prime AMP Admin1 [PERSON_NAME] , AERO CLUB AEROPORT MARSEILLE [DATE] 17…" at bounding box center [332, 346] width 423 height 225
click at [202, 281] on link "AMP Admin1" at bounding box center [172, 276] width 83 height 17
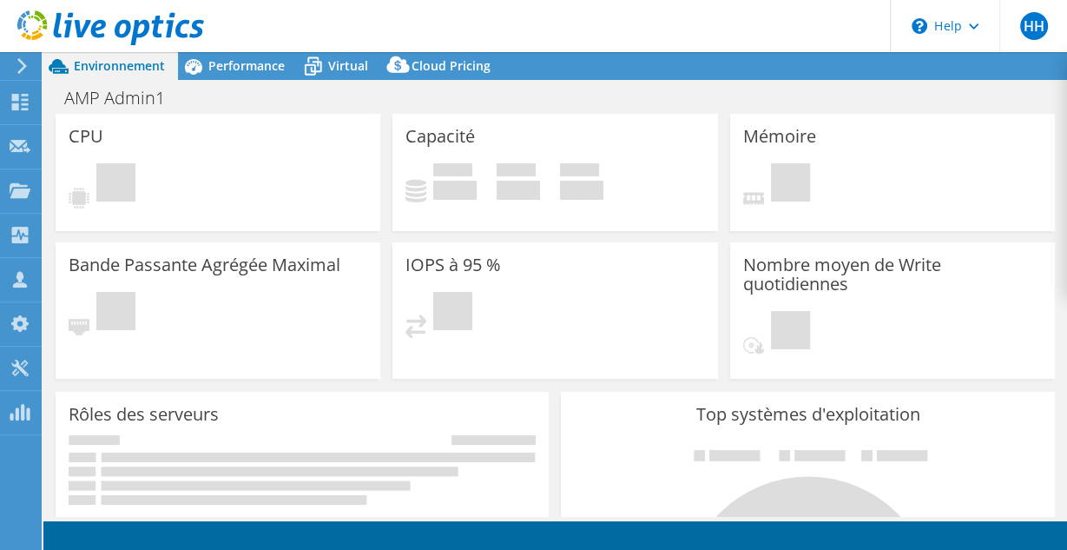
select select "USD"
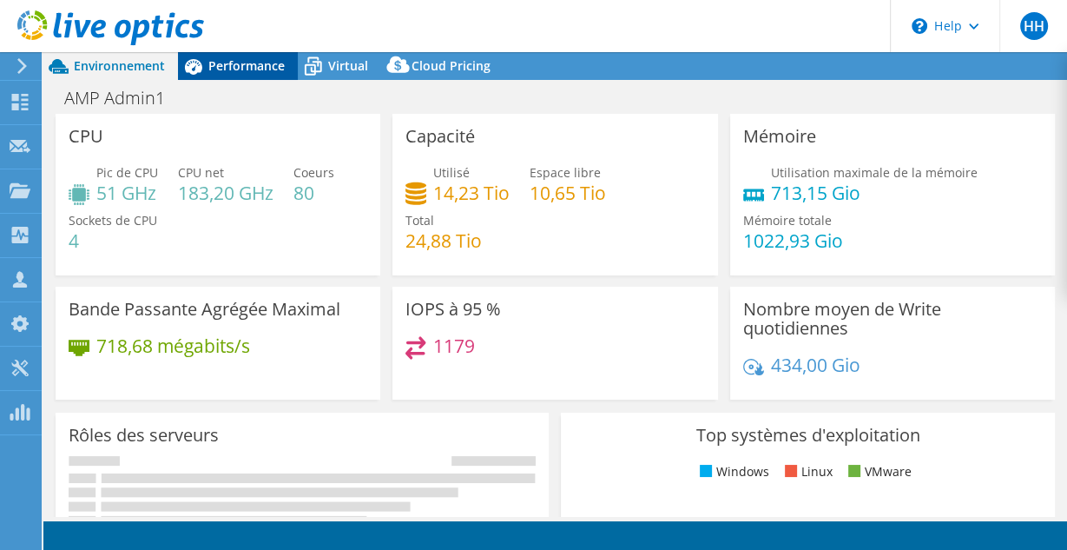
click at [262, 63] on span "Performance" at bounding box center [246, 65] width 76 height 17
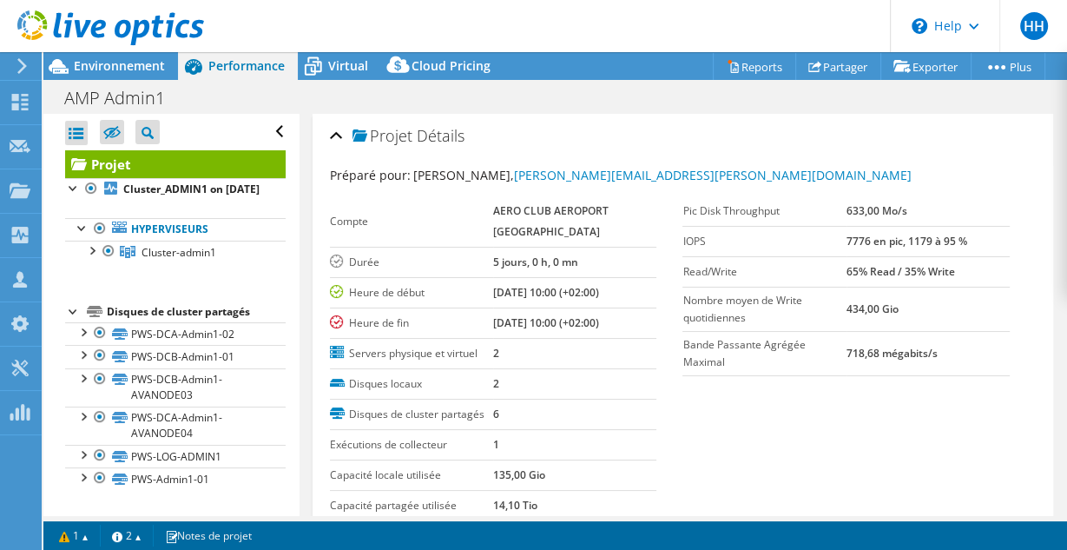
click at [665, 546] on section "Warnings Messages La Queue Depth n'a pas été pas enregistrée à partir des Serve…" at bounding box center [555, 535] width 1024 height 29
click at [174, 33] on icon at bounding box center [110, 28] width 187 height 36
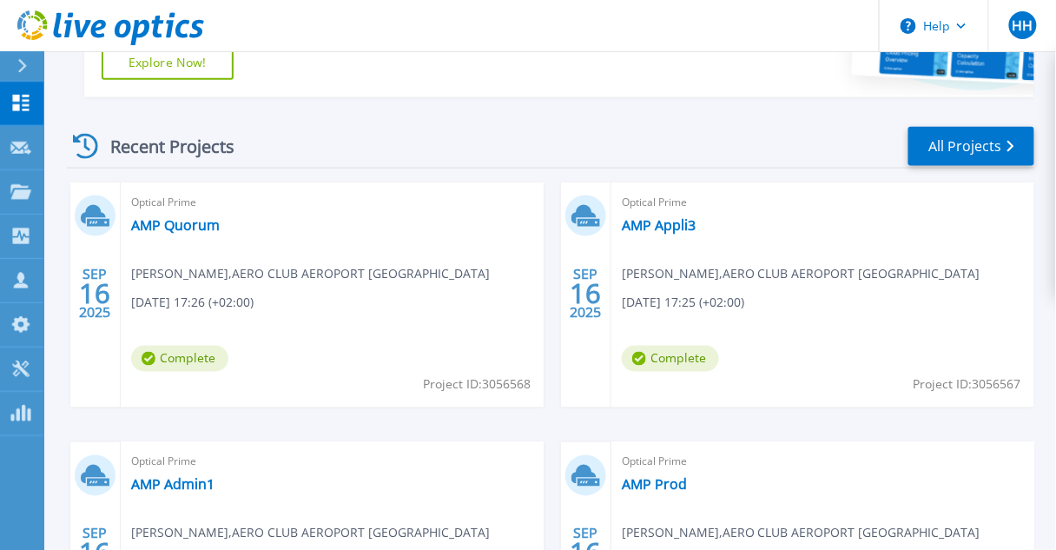
scroll to position [764, 0]
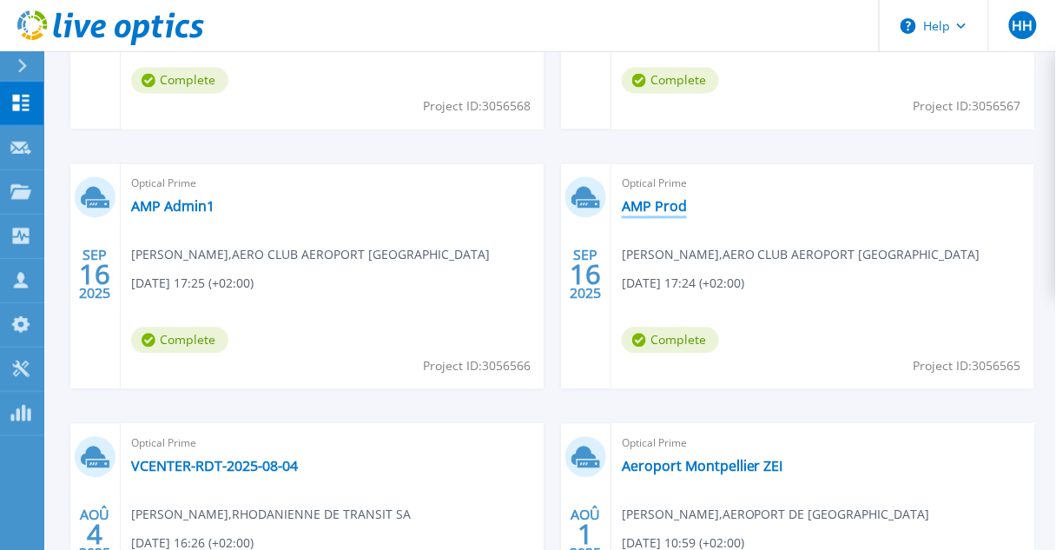
click at [656, 206] on link "AMP Prod" at bounding box center [654, 206] width 65 height 17
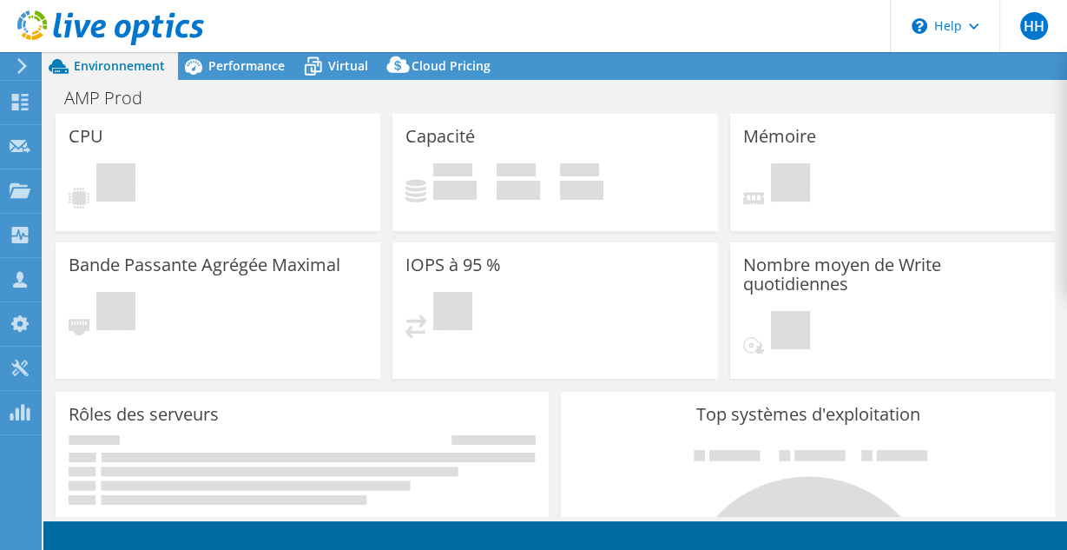
select select "USD"
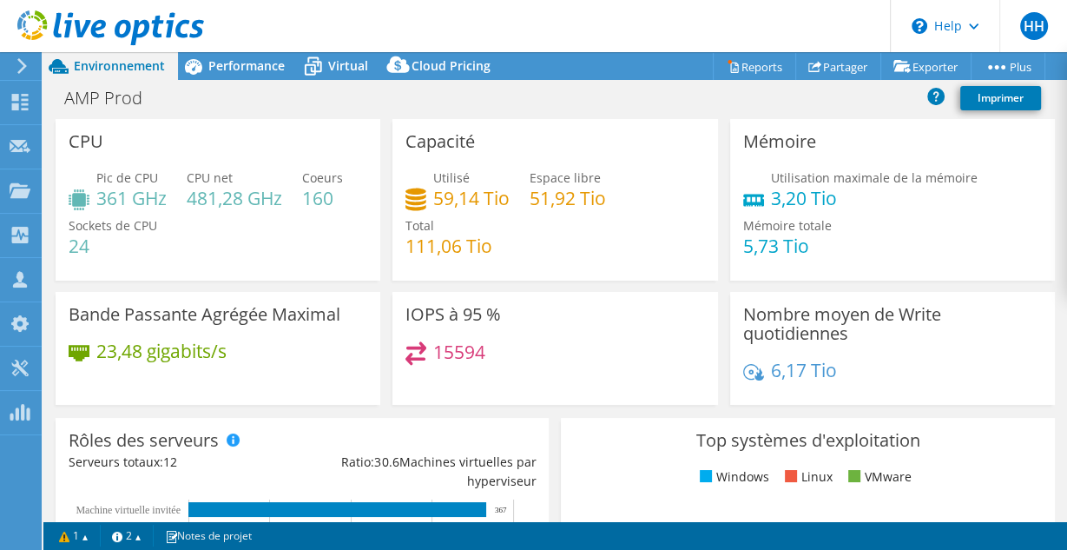
scroll to position [417, 0]
click at [264, 76] on div "Performance" at bounding box center [238, 66] width 120 height 28
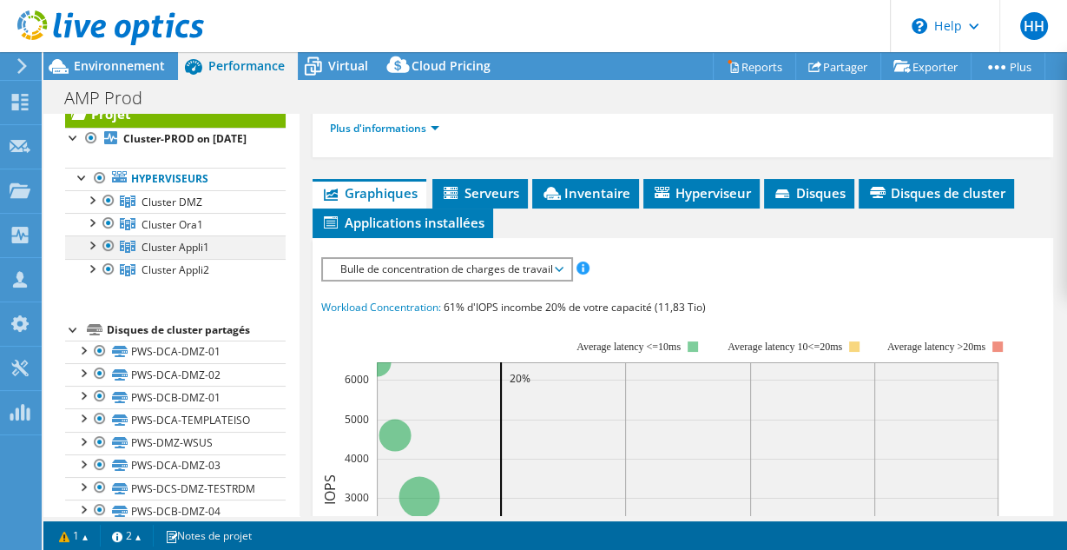
scroll to position [69, 0]
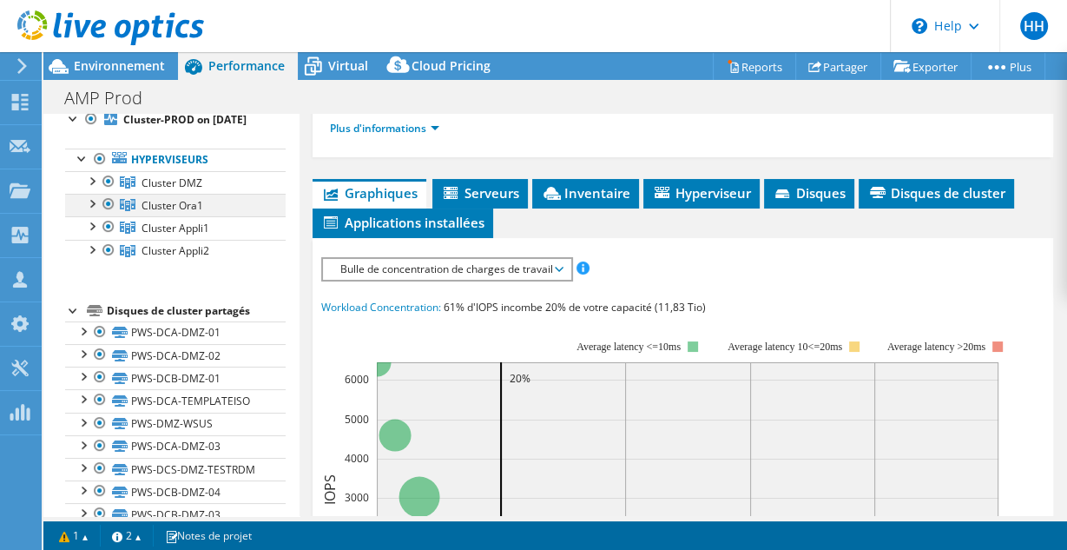
click at [109, 215] on div at bounding box center [108, 204] width 17 height 21
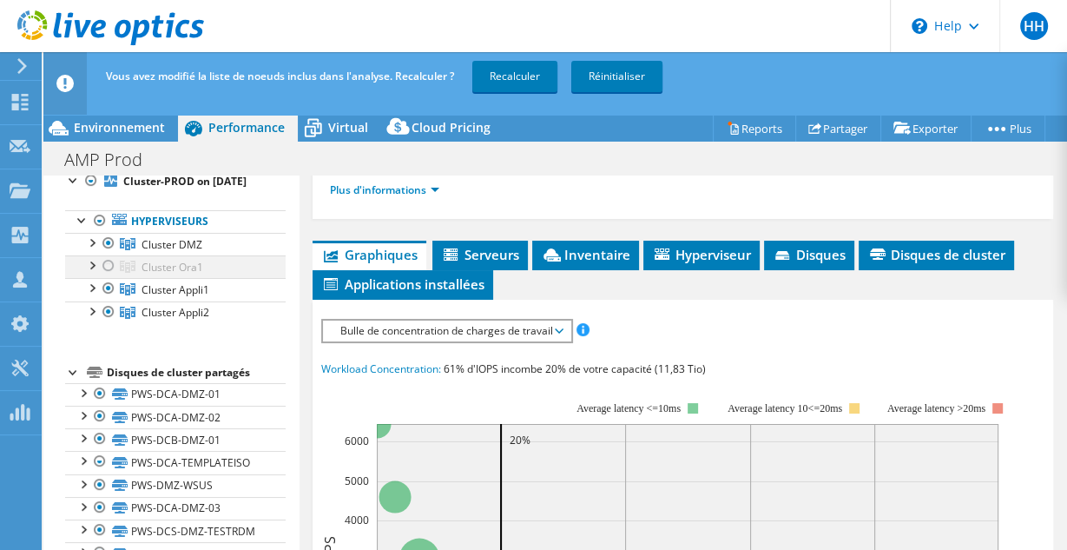
click at [109, 273] on div at bounding box center [108, 265] width 17 height 21
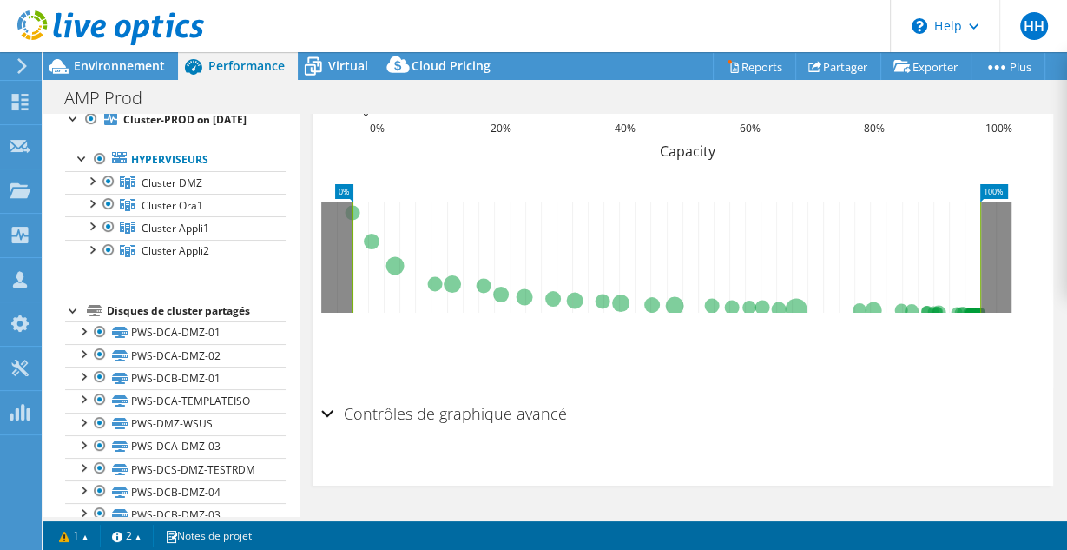
click at [130, 56] on div at bounding box center [102, 29] width 204 height 58
click at [134, 63] on span "Environnement" at bounding box center [119, 65] width 91 height 17
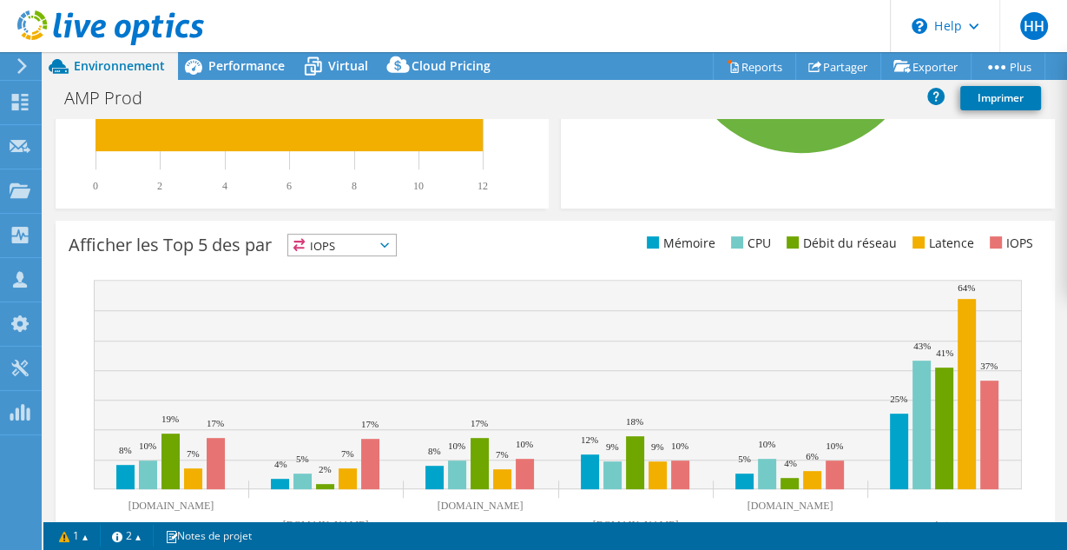
scroll to position [208, 0]
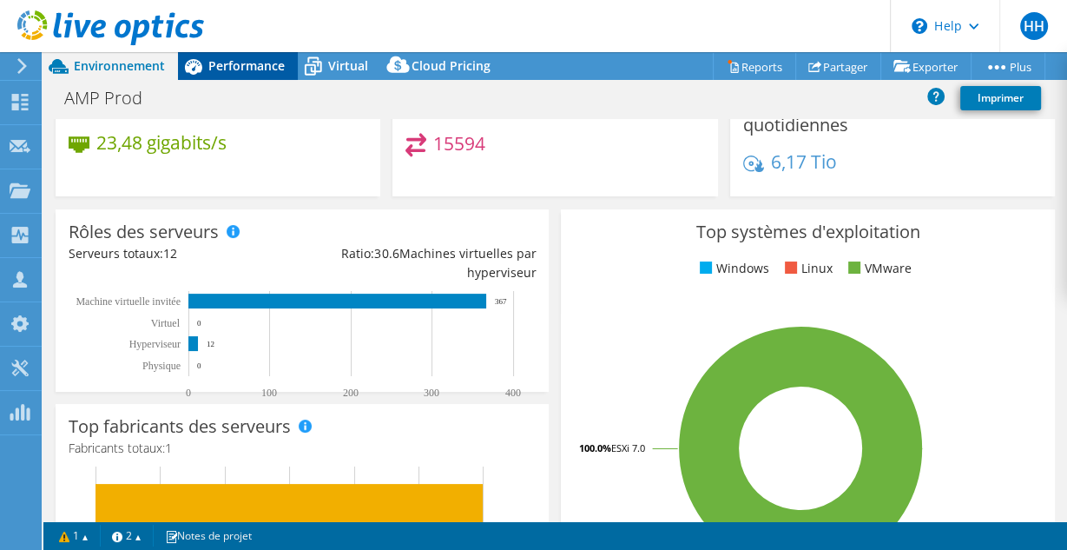
click at [267, 70] on span "Performance" at bounding box center [246, 65] width 76 height 17
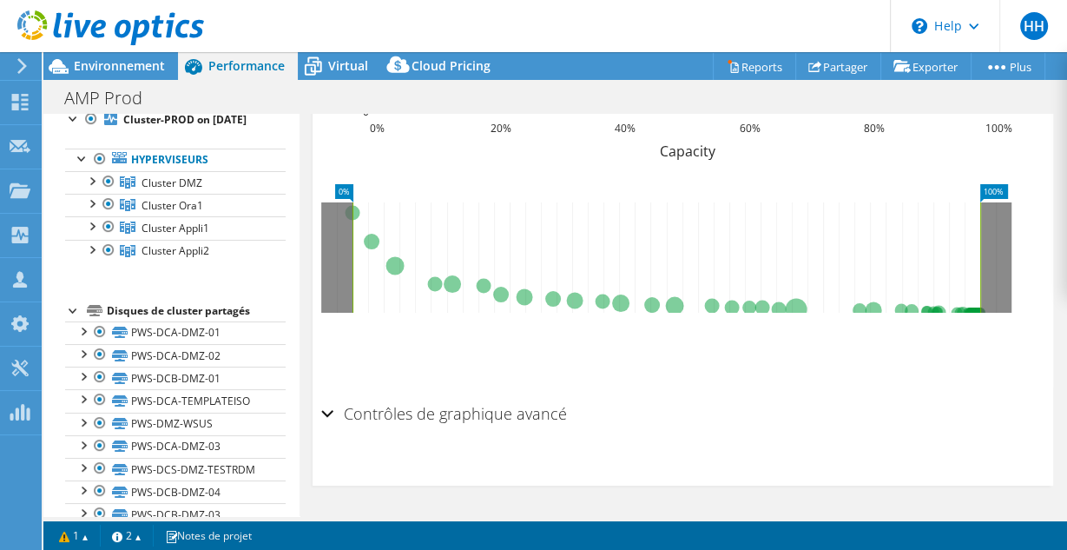
scroll to position [0, 0]
click at [115, 215] on div at bounding box center [108, 204] width 17 height 21
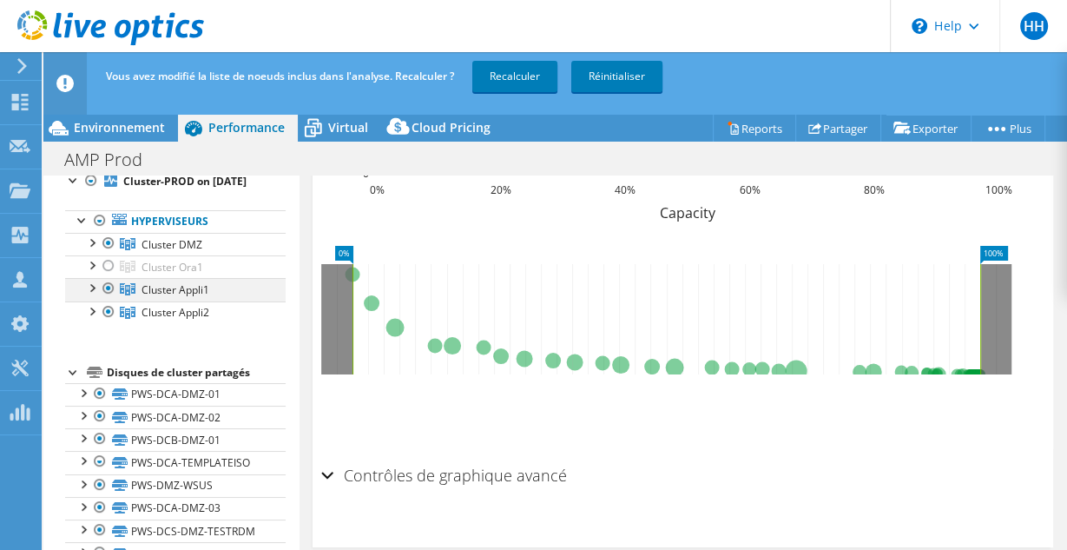
click at [107, 299] on div at bounding box center [108, 288] width 17 height 21
click at [112, 320] on div at bounding box center [108, 311] width 17 height 21
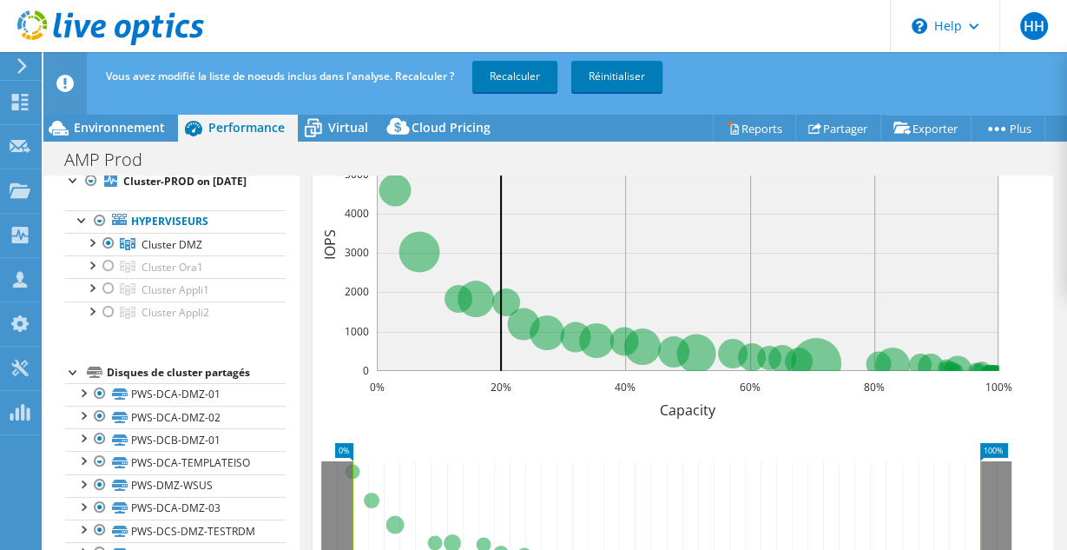
scroll to position [721, 0]
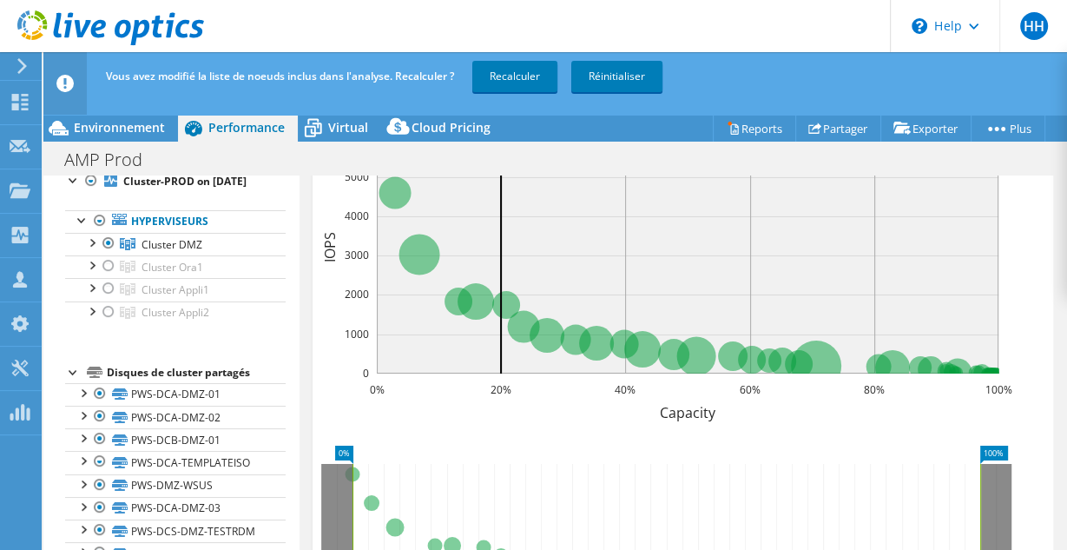
click at [88, 24] on use at bounding box center [110, 27] width 187 height 35
